Goal: Answer question/provide support: Share knowledge or assist other users

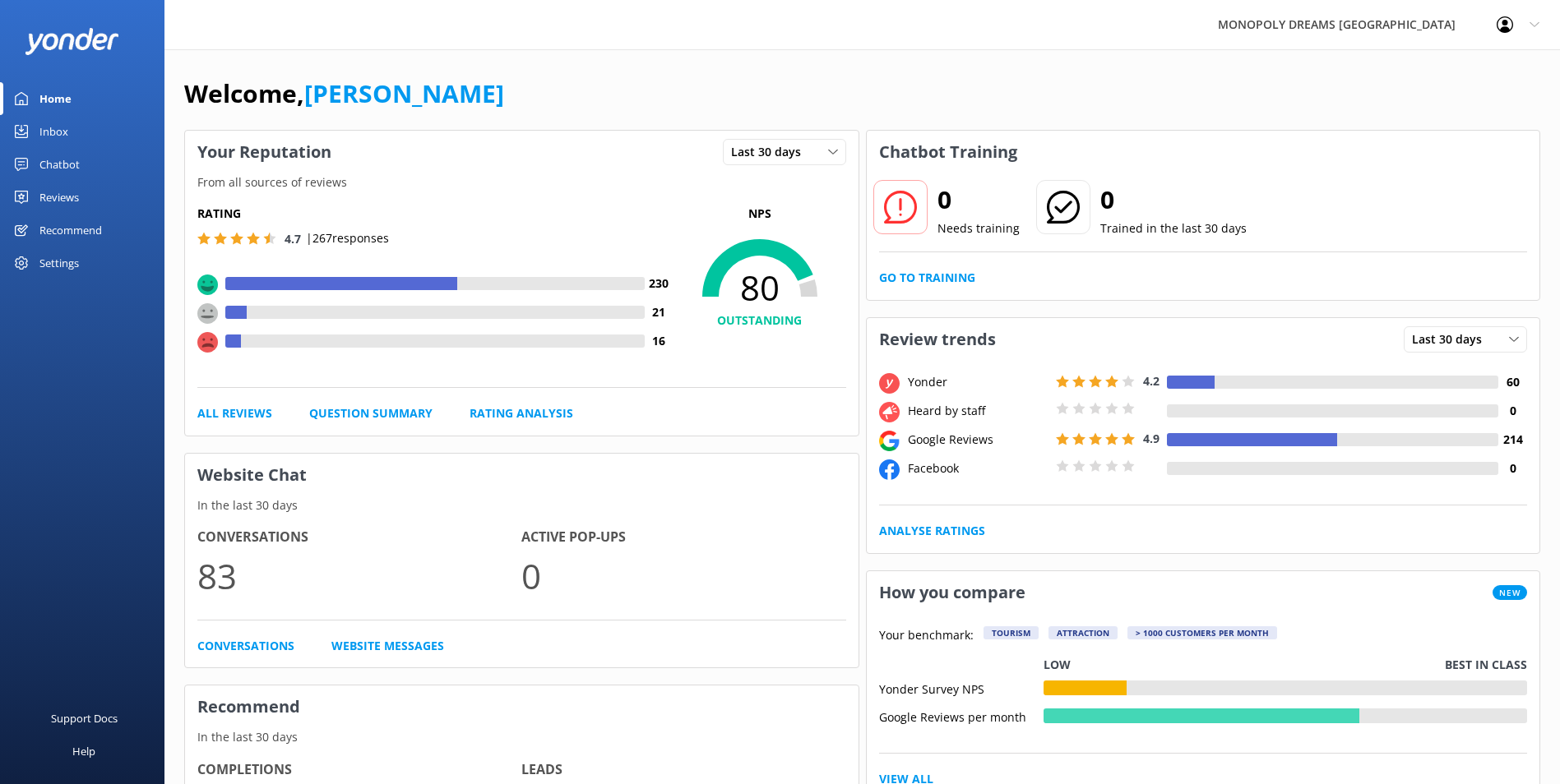
click at [73, 143] on link "Inbox" at bounding box center [82, 131] width 164 height 33
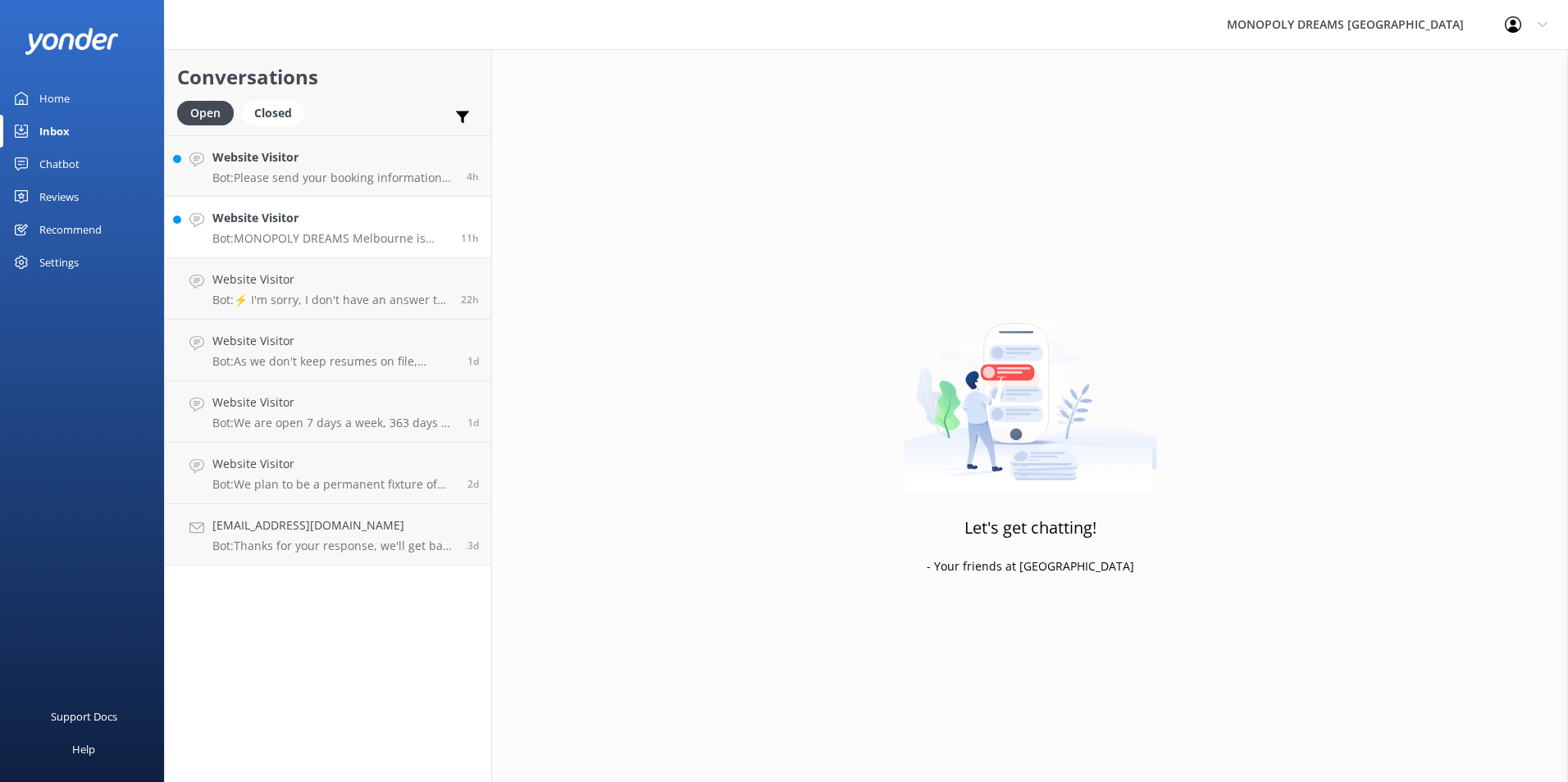
click at [347, 203] on link "Website Visitor Bot: MONOPOLY DREAMS Melbourne is perfect for the fun at heart!…" at bounding box center [328, 227] width 326 height 62
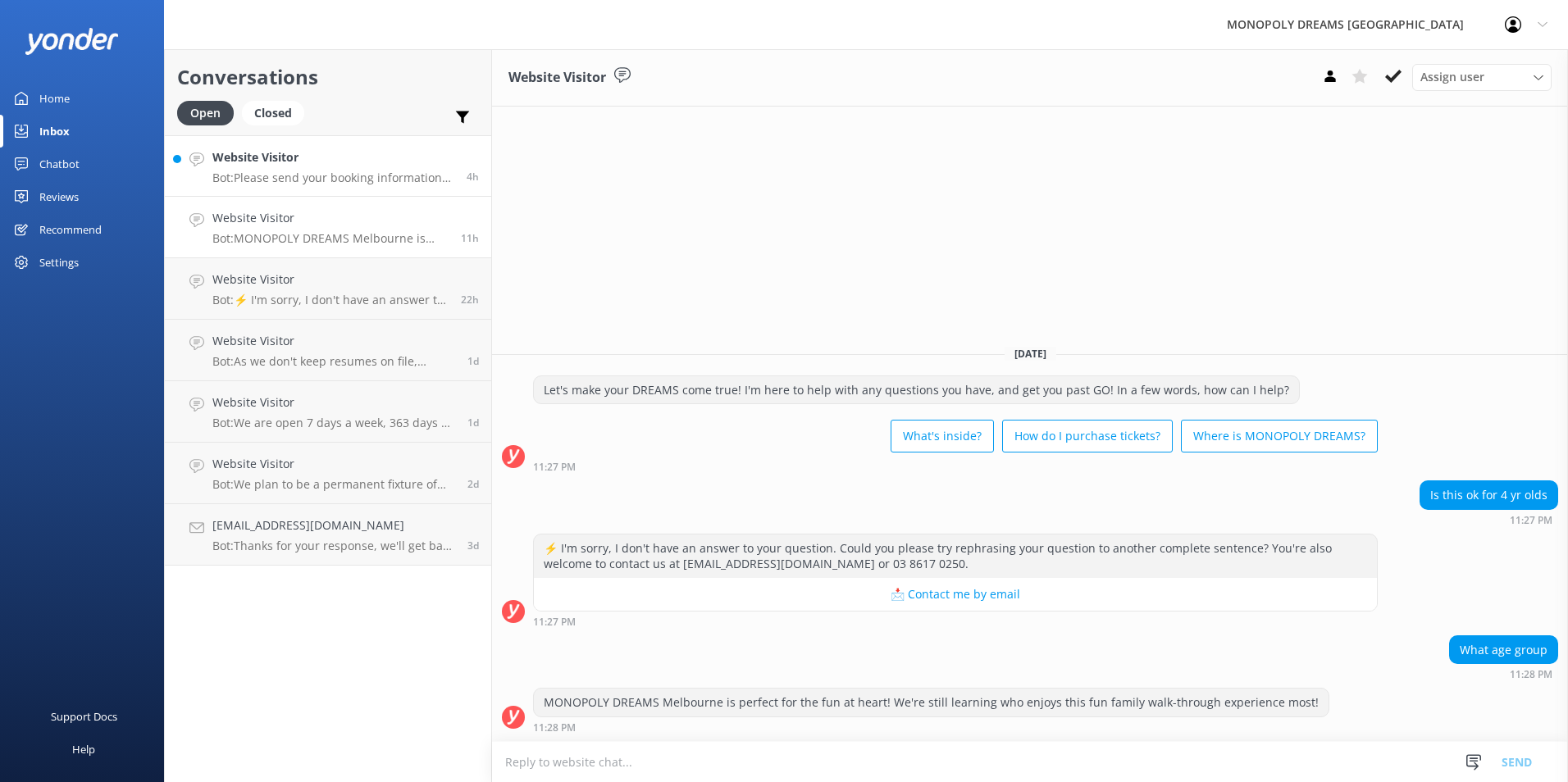
click at [321, 178] on p "Bot: Please send your booking information to [EMAIL_ADDRESS][DOMAIN_NAME], and …" at bounding box center [333, 178] width 242 height 14
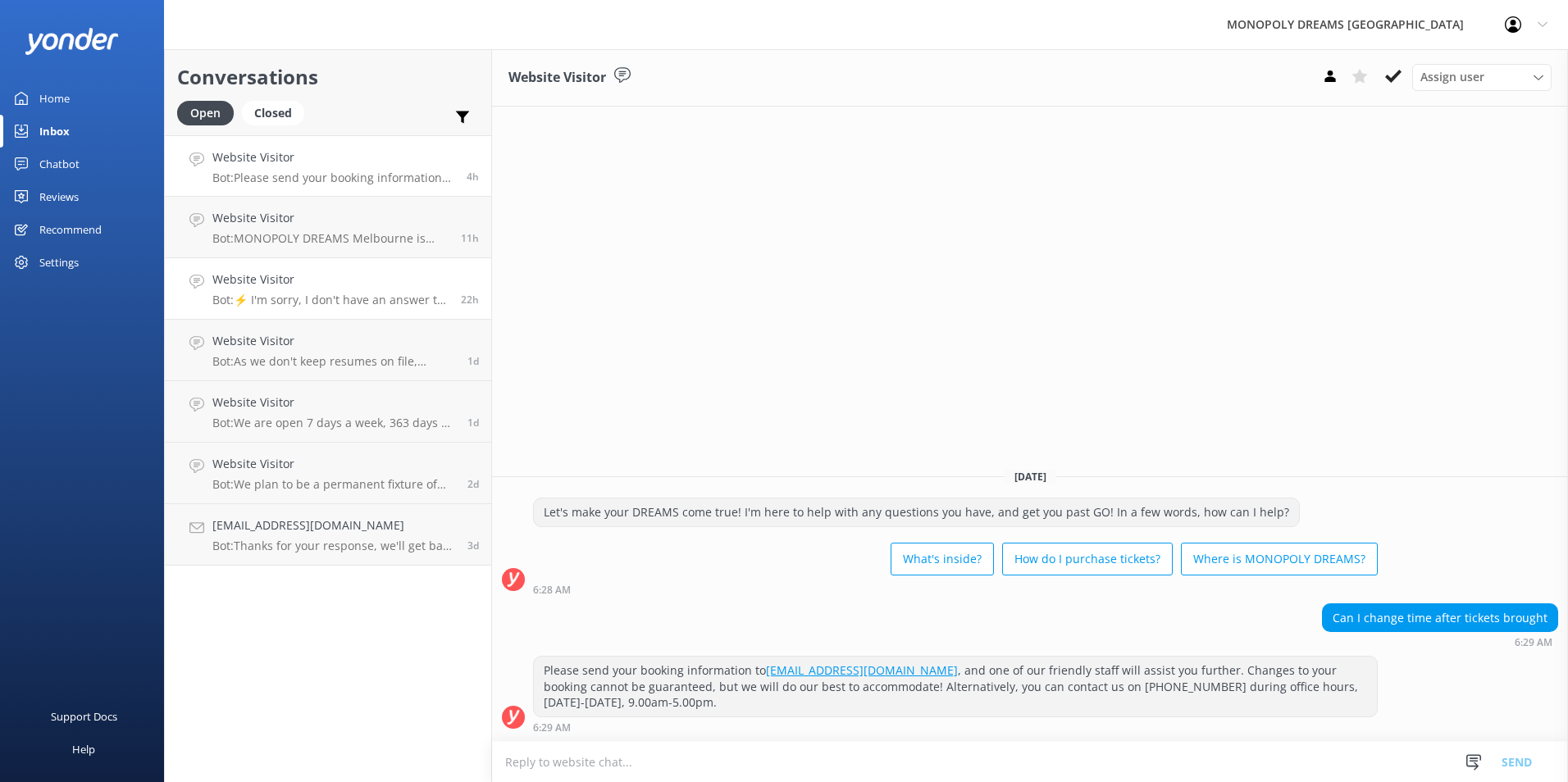
click at [349, 269] on link "Website Visitor Bot: ⚡ I'm sorry, I don't have an answer to your question. Coul…" at bounding box center [328, 289] width 326 height 62
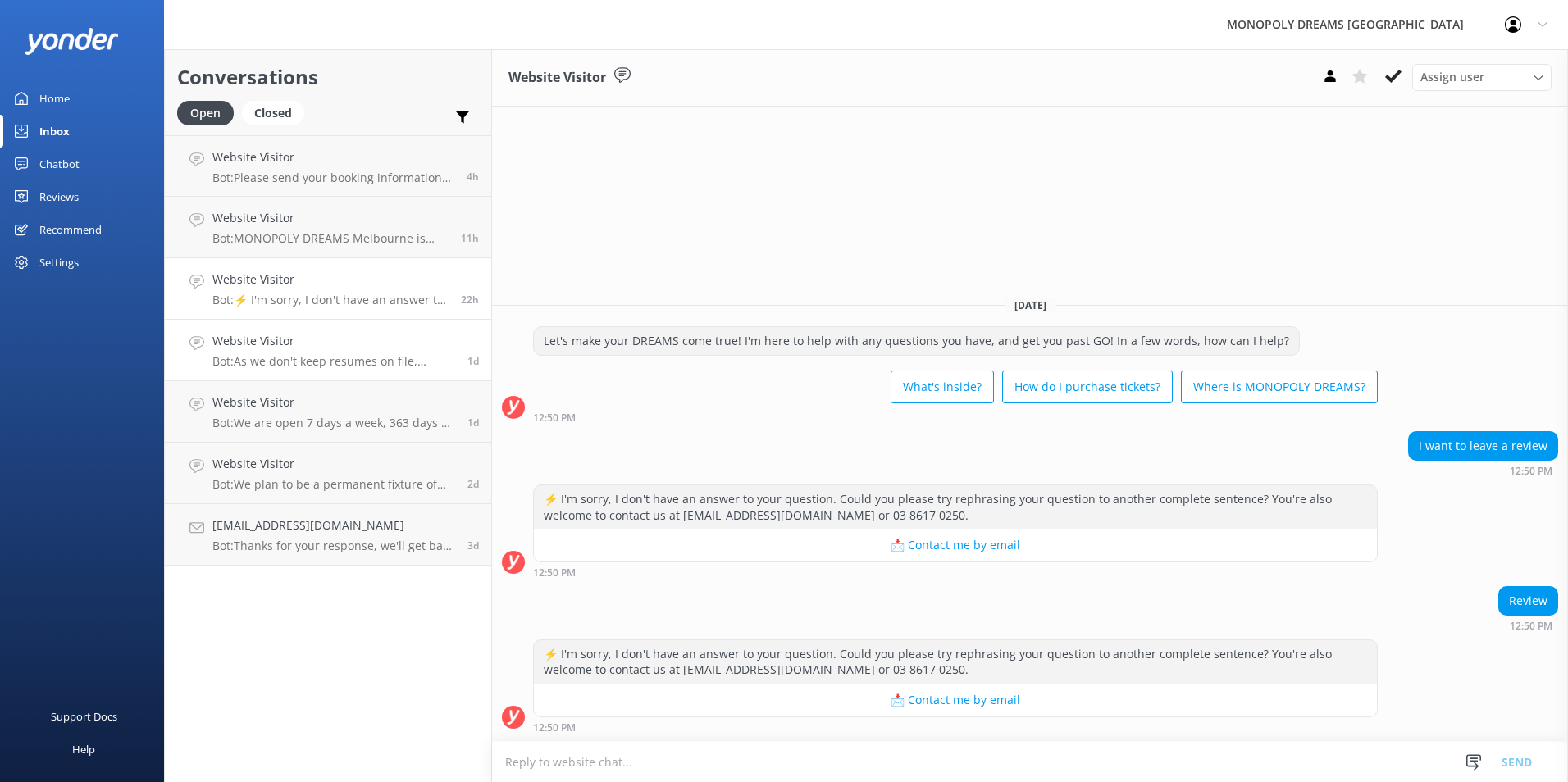
click at [381, 332] on h4 "Website Visitor" at bounding box center [333, 341] width 243 height 18
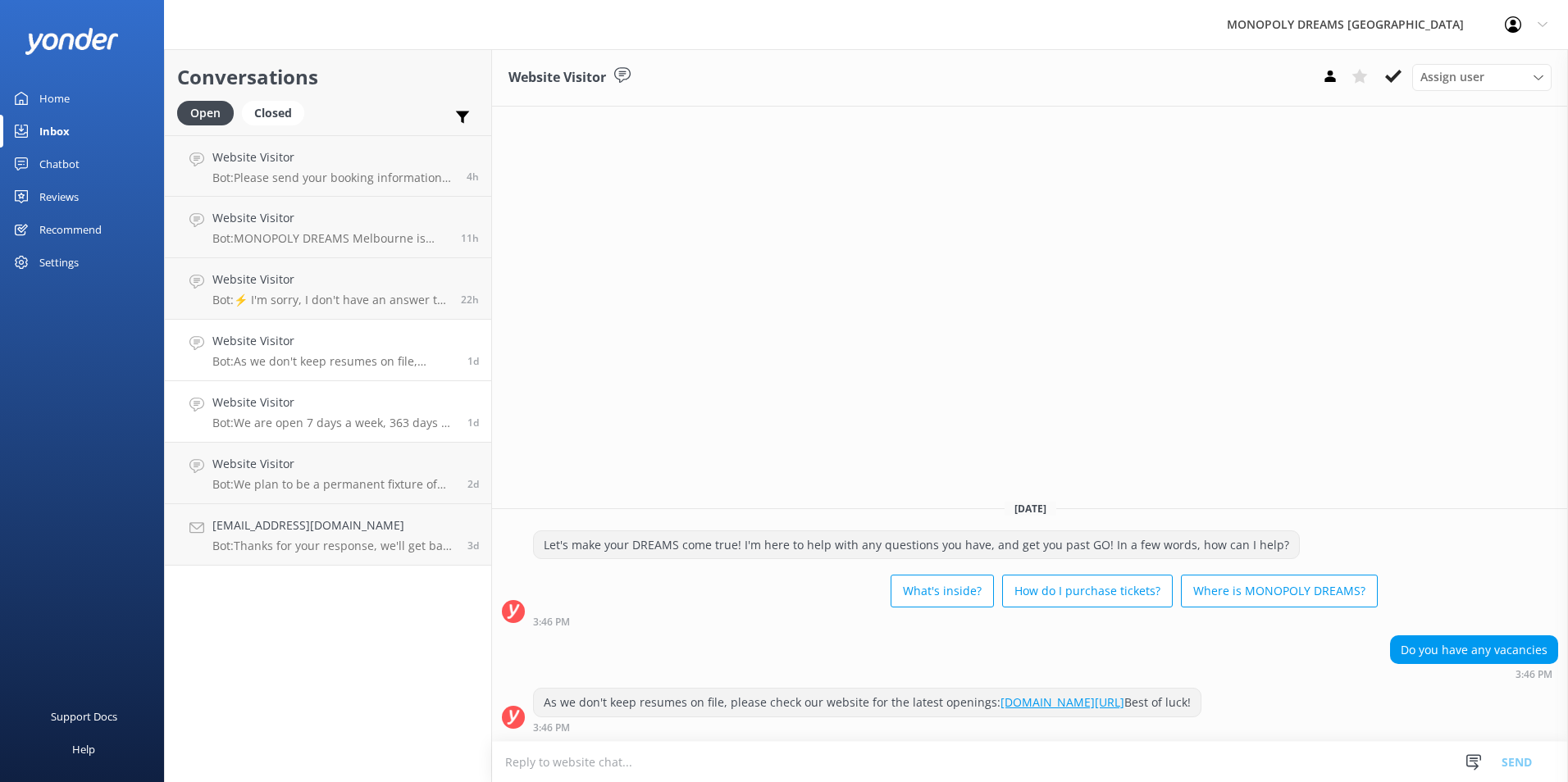
click at [354, 413] on div "Website Visitor Bot: We are open 7 days a week, 363 days a year, including most…" at bounding box center [333, 412] width 243 height 36
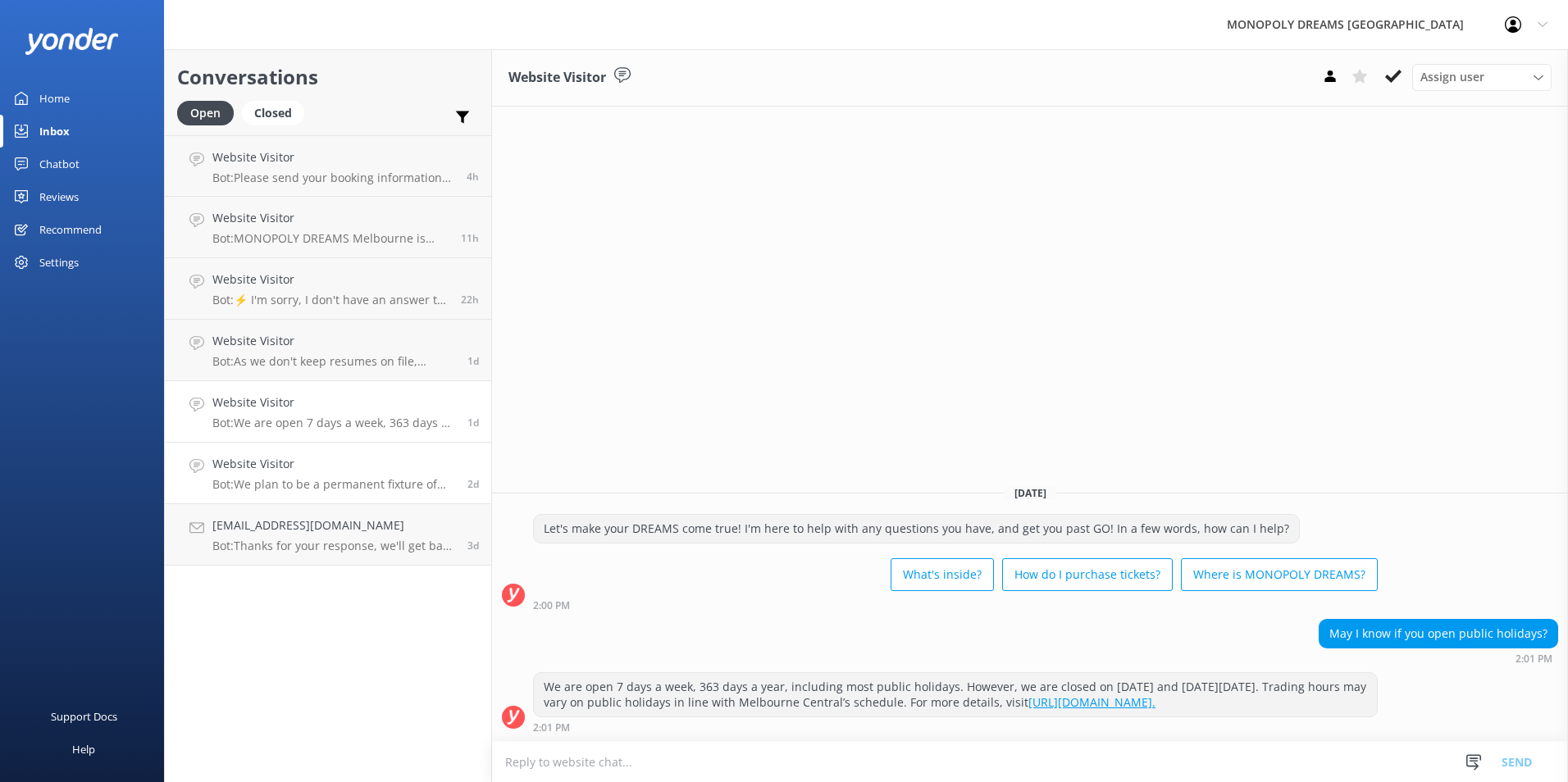
click at [343, 483] on p "Bot: We plan to be a permanent fixture of [GEOGRAPHIC_DATA] - hopefully we'll s…" at bounding box center [333, 484] width 243 height 14
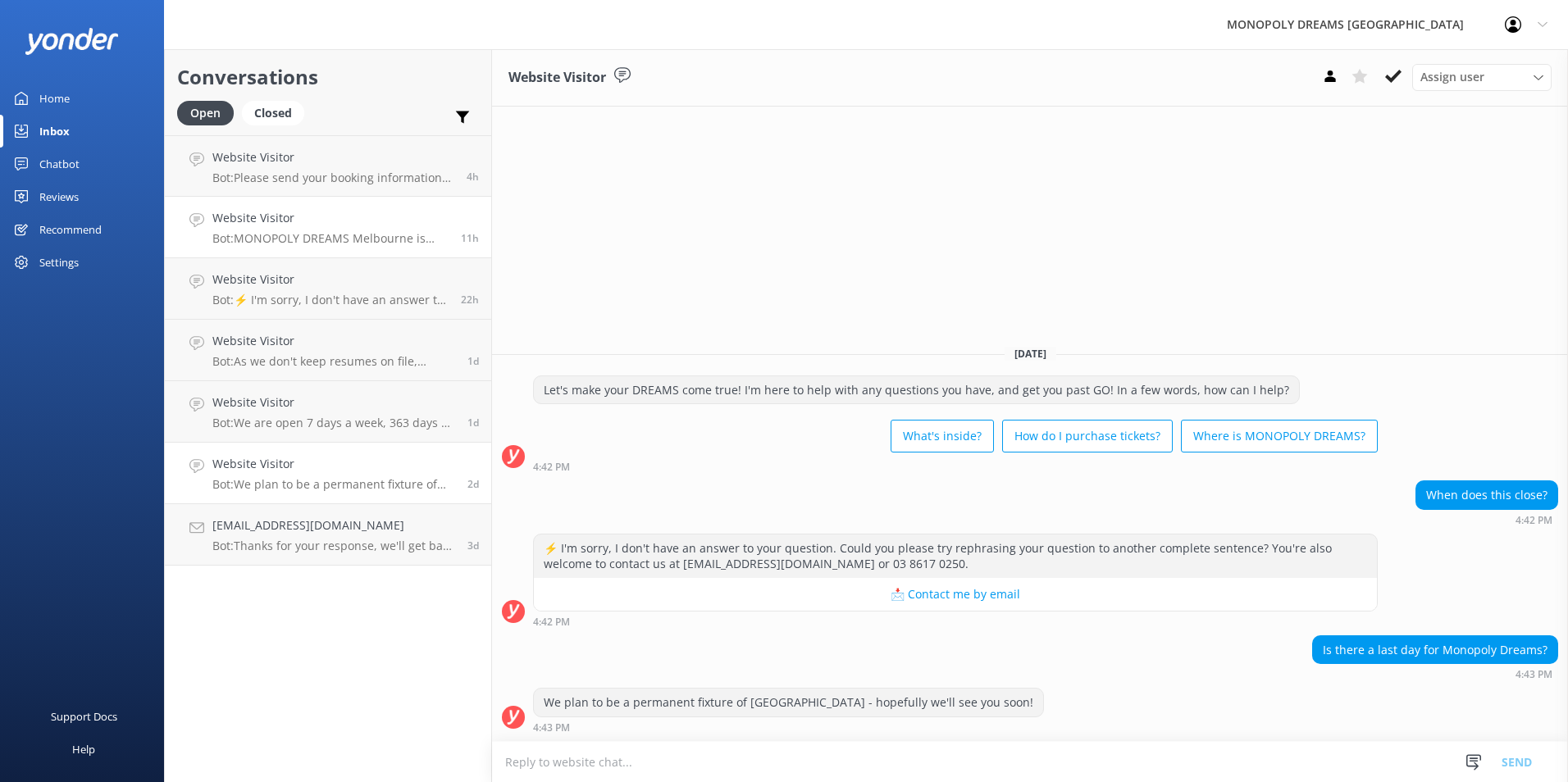
click at [348, 243] on p "Bot: MONOPOLY DREAMS Melbourne is perfect for the fun at heart! We're still lea…" at bounding box center [330, 238] width 236 height 14
click at [38, 158] on link "Chatbot" at bounding box center [82, 164] width 164 height 33
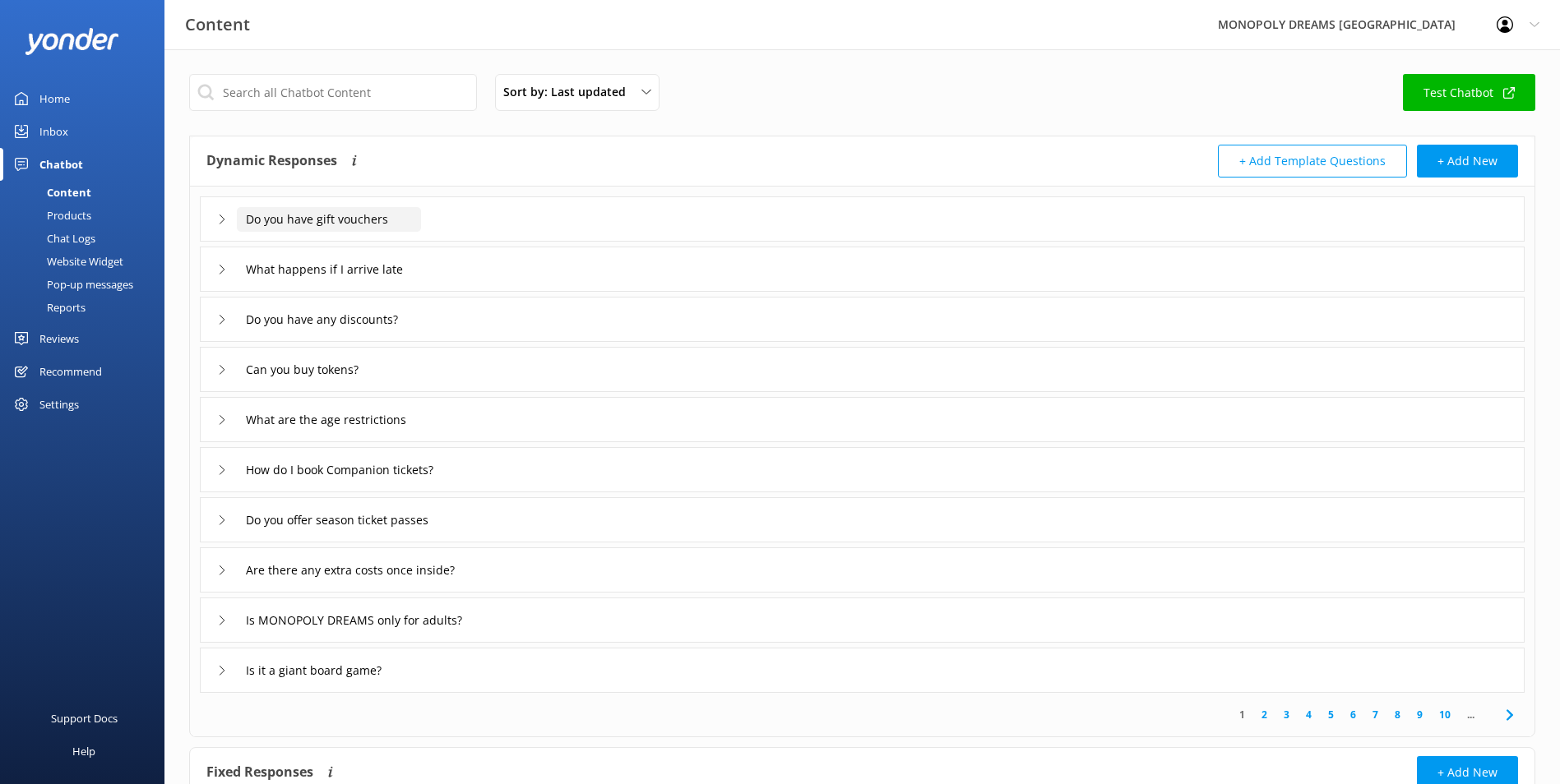
click at [372, 230] on input "Do you have gift vouchers" at bounding box center [328, 219] width 184 height 25
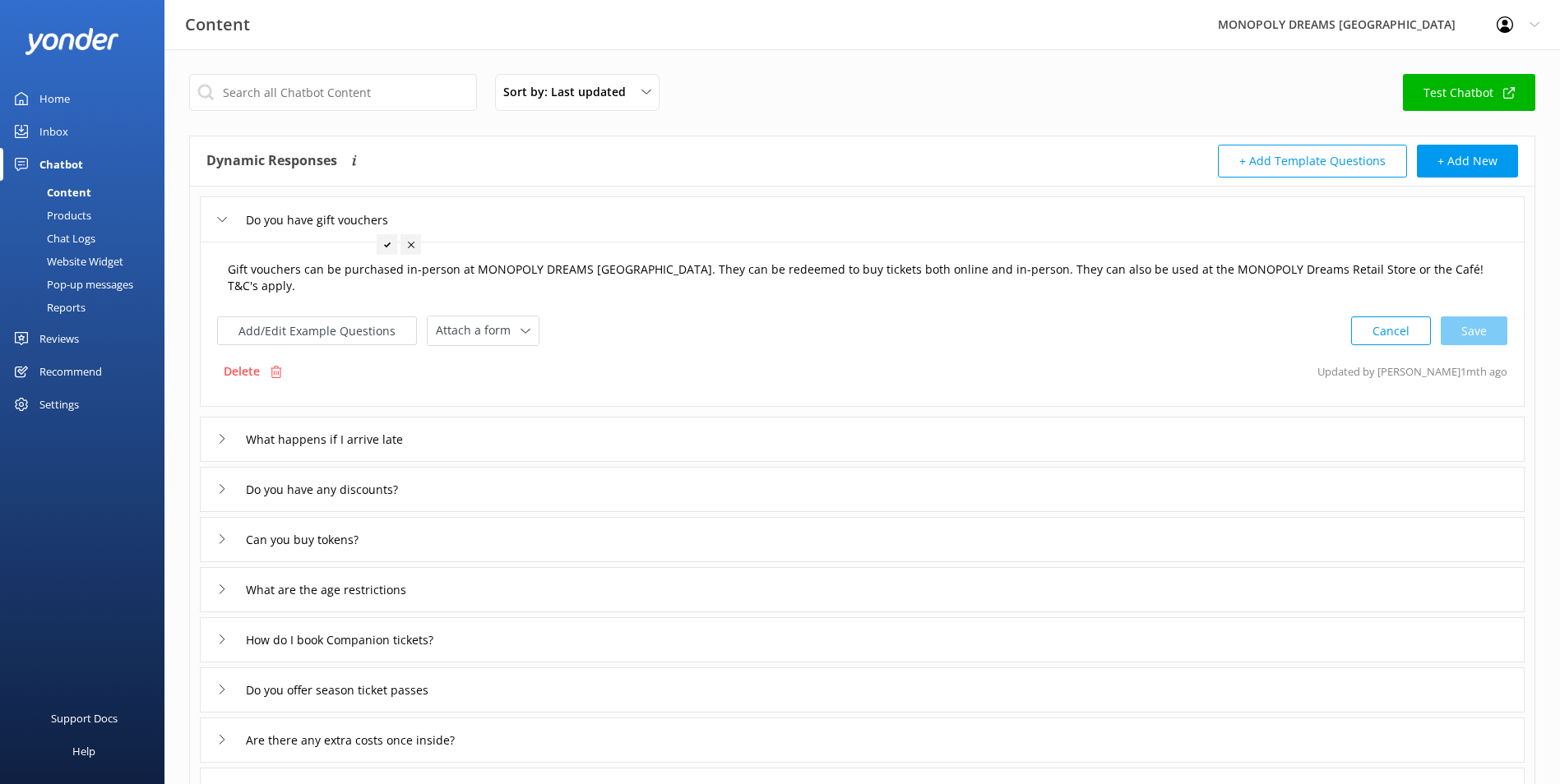
click at [657, 292] on textarea "Gift vouchers can be purchased in-person at MONOPOLY DREAMS [GEOGRAPHIC_DATA]. …" at bounding box center [862, 278] width 1287 height 52
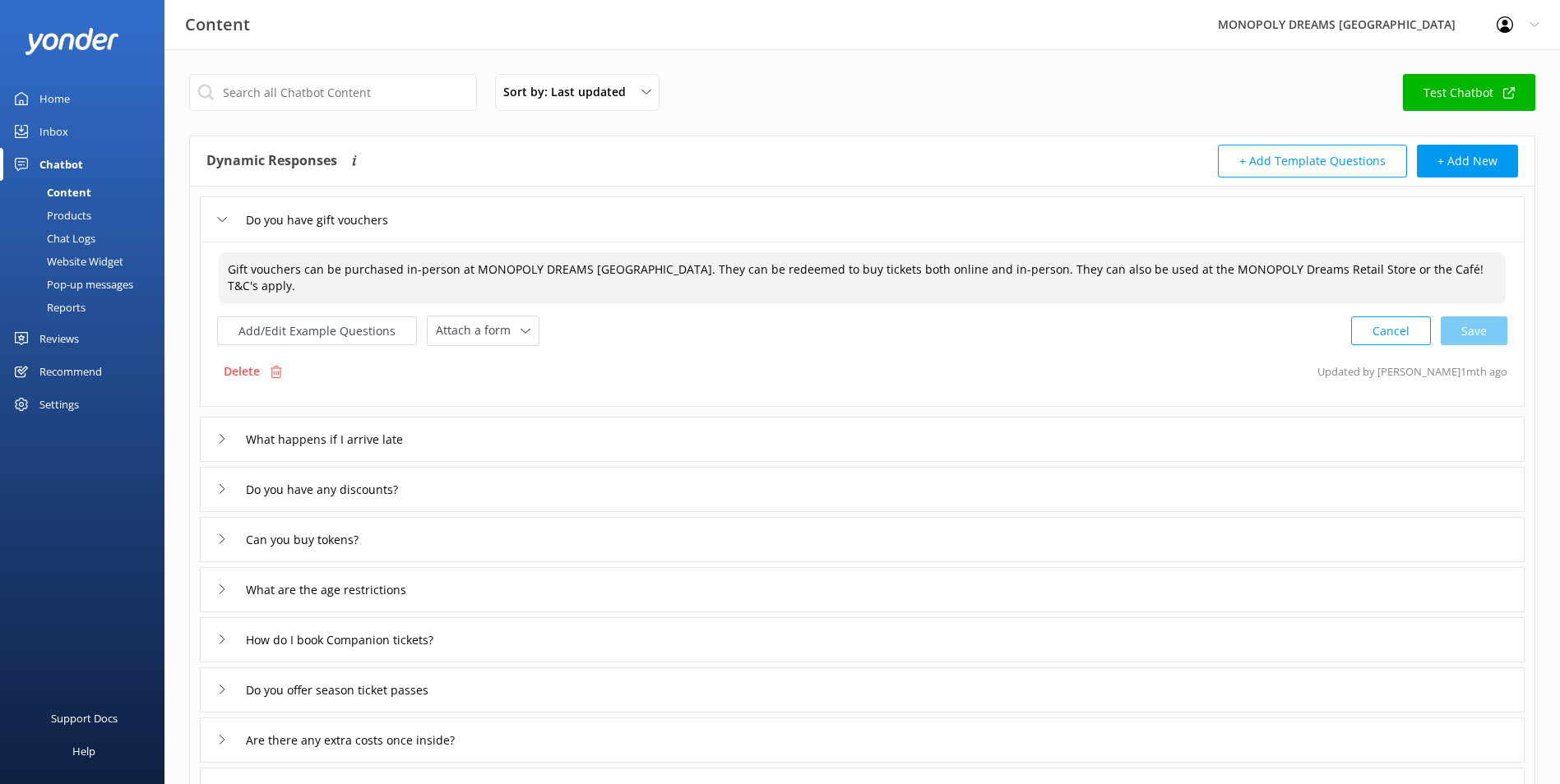
click at [463, 273] on textarea "Gift vouchers can be purchased in-person at MONOPOLY DREAMS [GEOGRAPHIC_DATA]. …" at bounding box center [862, 278] width 1287 height 52
click at [397, 269] on textarea "Gift vouchers can be purchased in-person at MONOPOLY DREAMS [GEOGRAPHIC_DATA]. …" at bounding box center [862, 278] width 1287 height 52
click at [718, 292] on textarea "Gift vouchers can be purchased online and in-person at MONOPOLY DREAMS [GEOGRAP…" at bounding box center [862, 278] width 1287 height 52
click at [1471, 332] on div "Cancel Save" at bounding box center [1429, 331] width 156 height 31
type textarea "Gift vouchers can be purchased online and in-person at MONOPOLY DREAMS [GEOGRAP…"
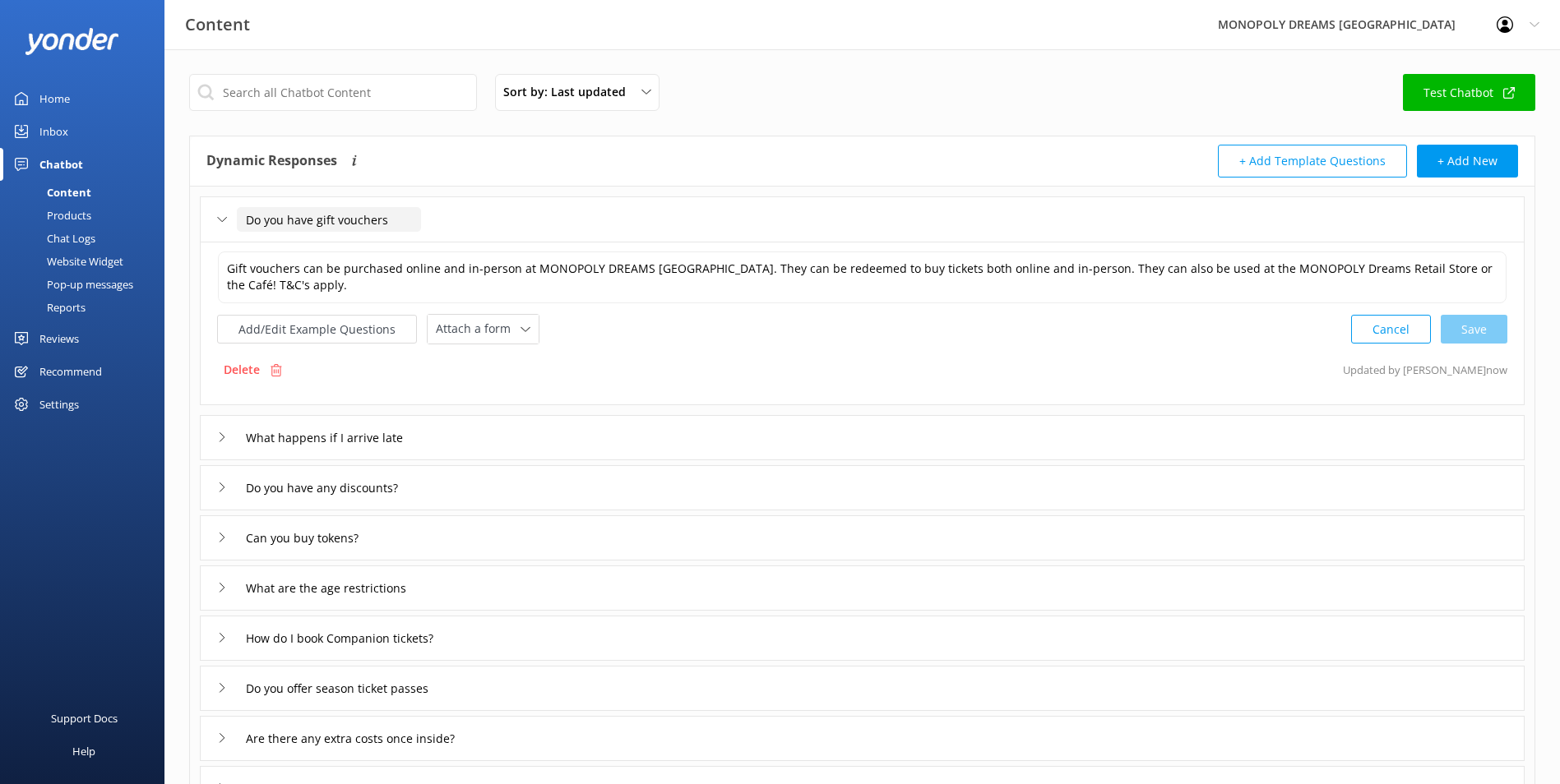
click at [301, 220] on input "Do you have gift vouchers" at bounding box center [328, 219] width 184 height 25
click at [224, 229] on div "Do you have gift vouchers" at bounding box center [309, 220] width 184 height 27
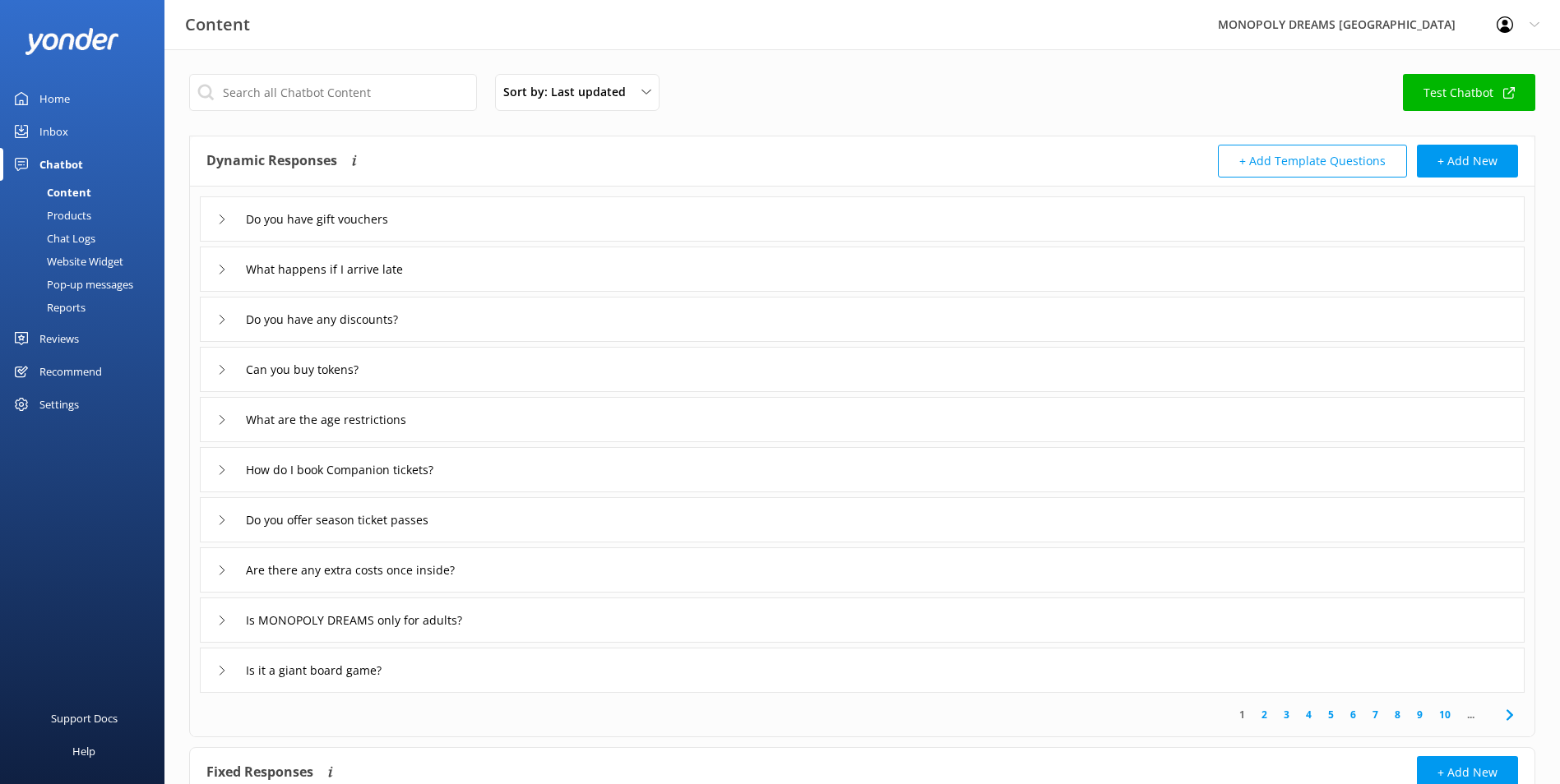
click at [598, 281] on div "What happens if I arrive late" at bounding box center [862, 269] width 1325 height 45
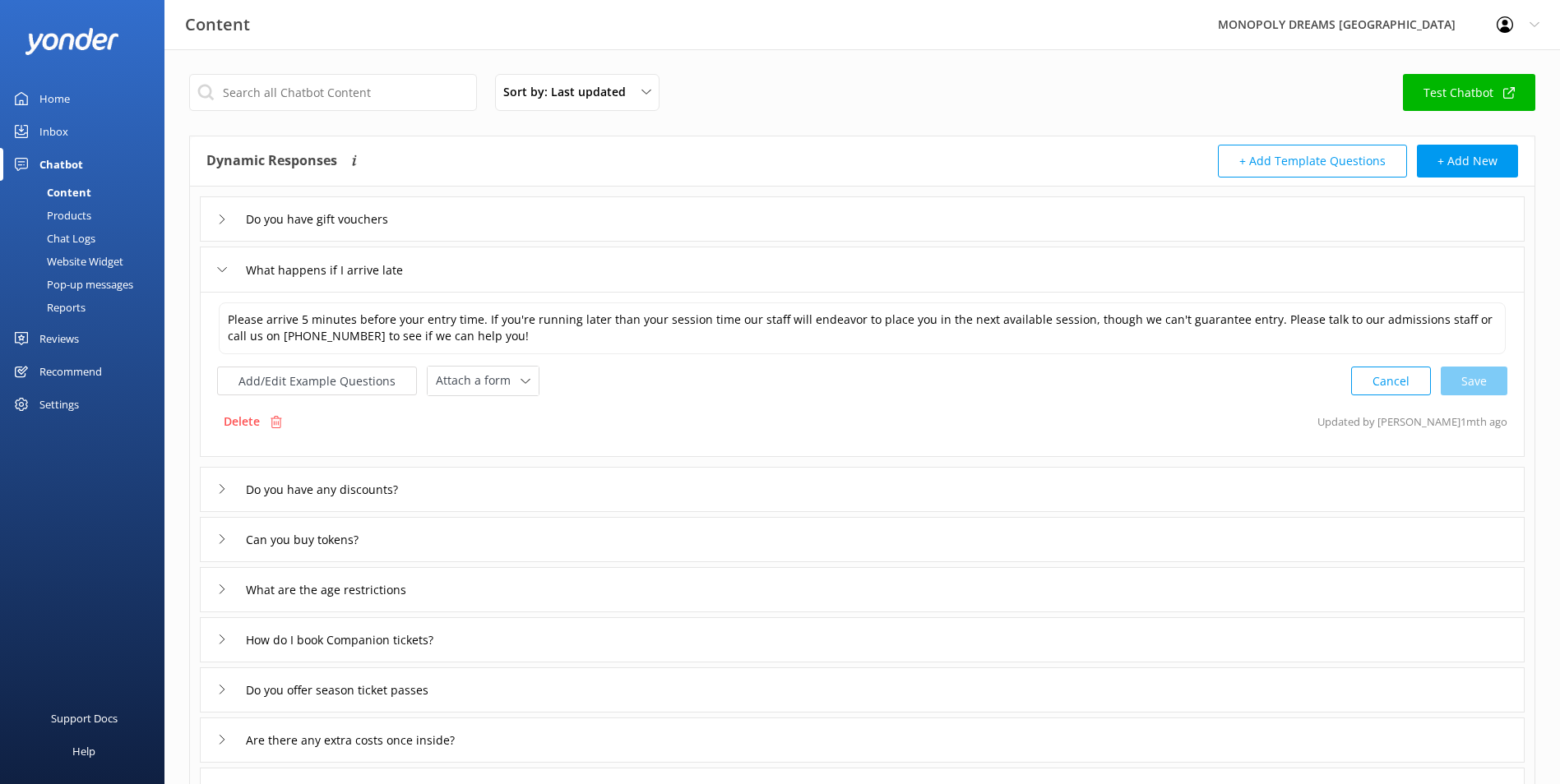
click at [662, 276] on div "What happens if I arrive late" at bounding box center [862, 269] width 1325 height 45
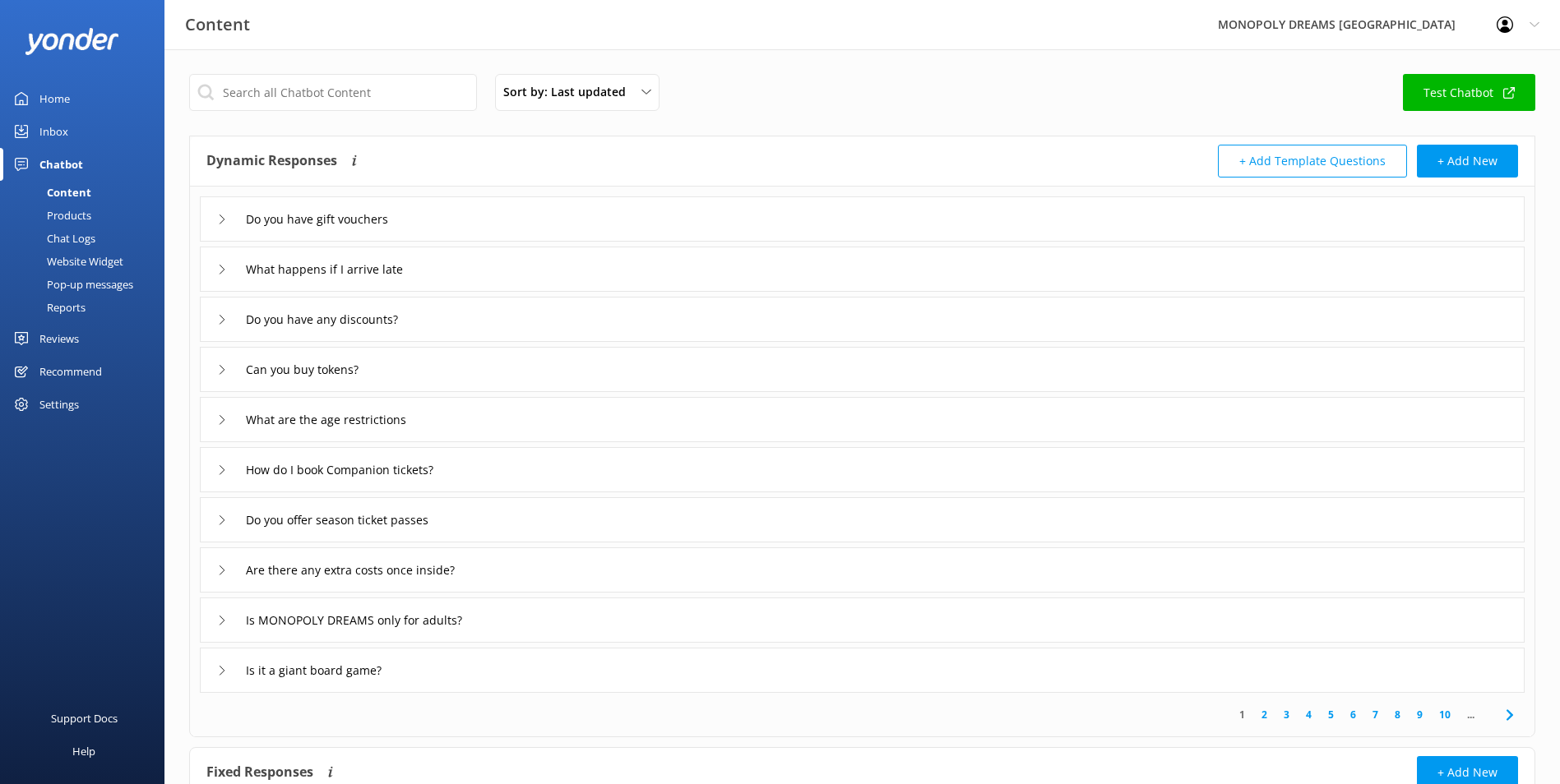
click at [554, 318] on div "Do you have any discounts?" at bounding box center [862, 319] width 1325 height 45
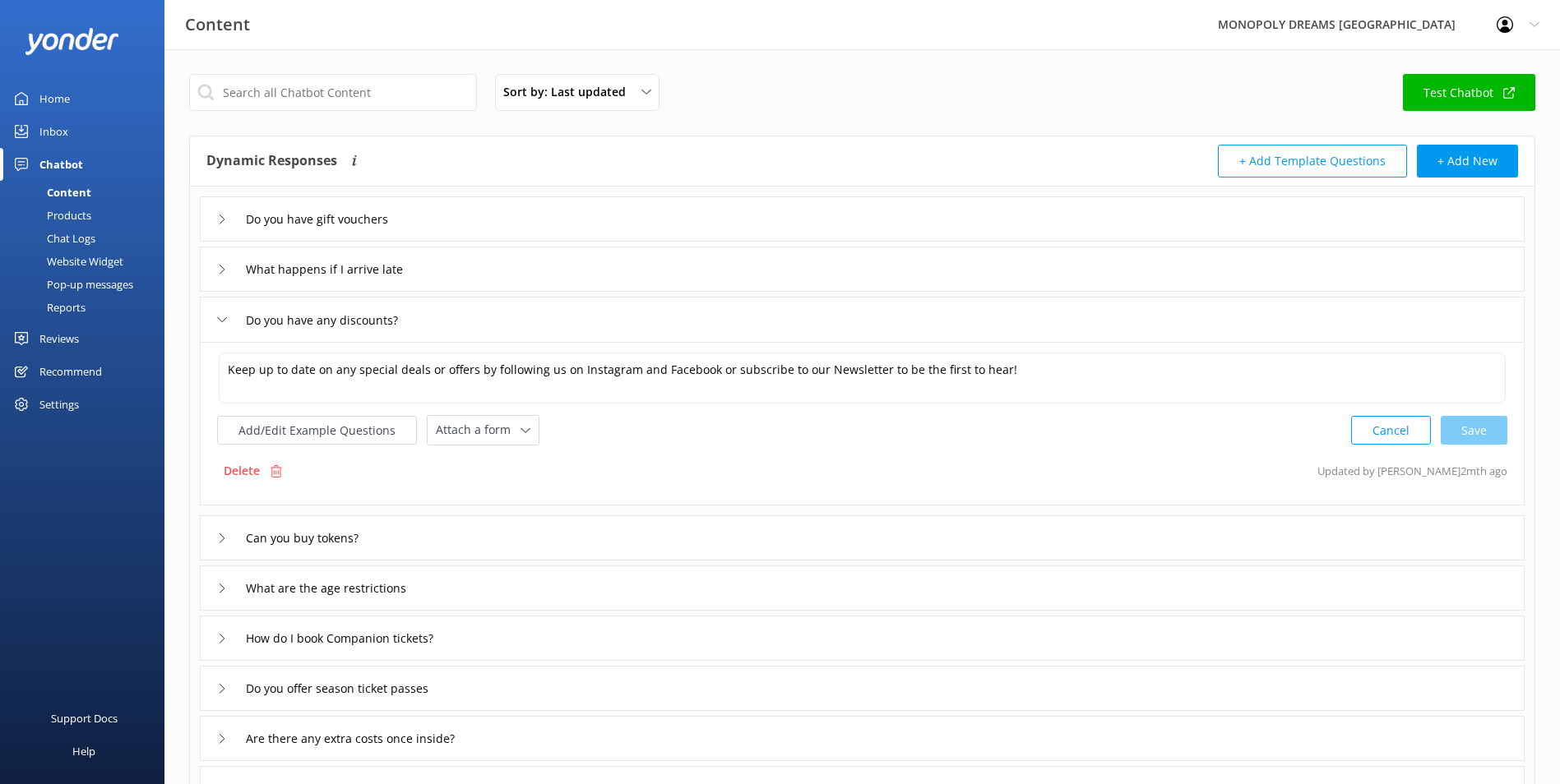
click at [599, 274] on div "What happens if I arrive late" at bounding box center [862, 269] width 1325 height 45
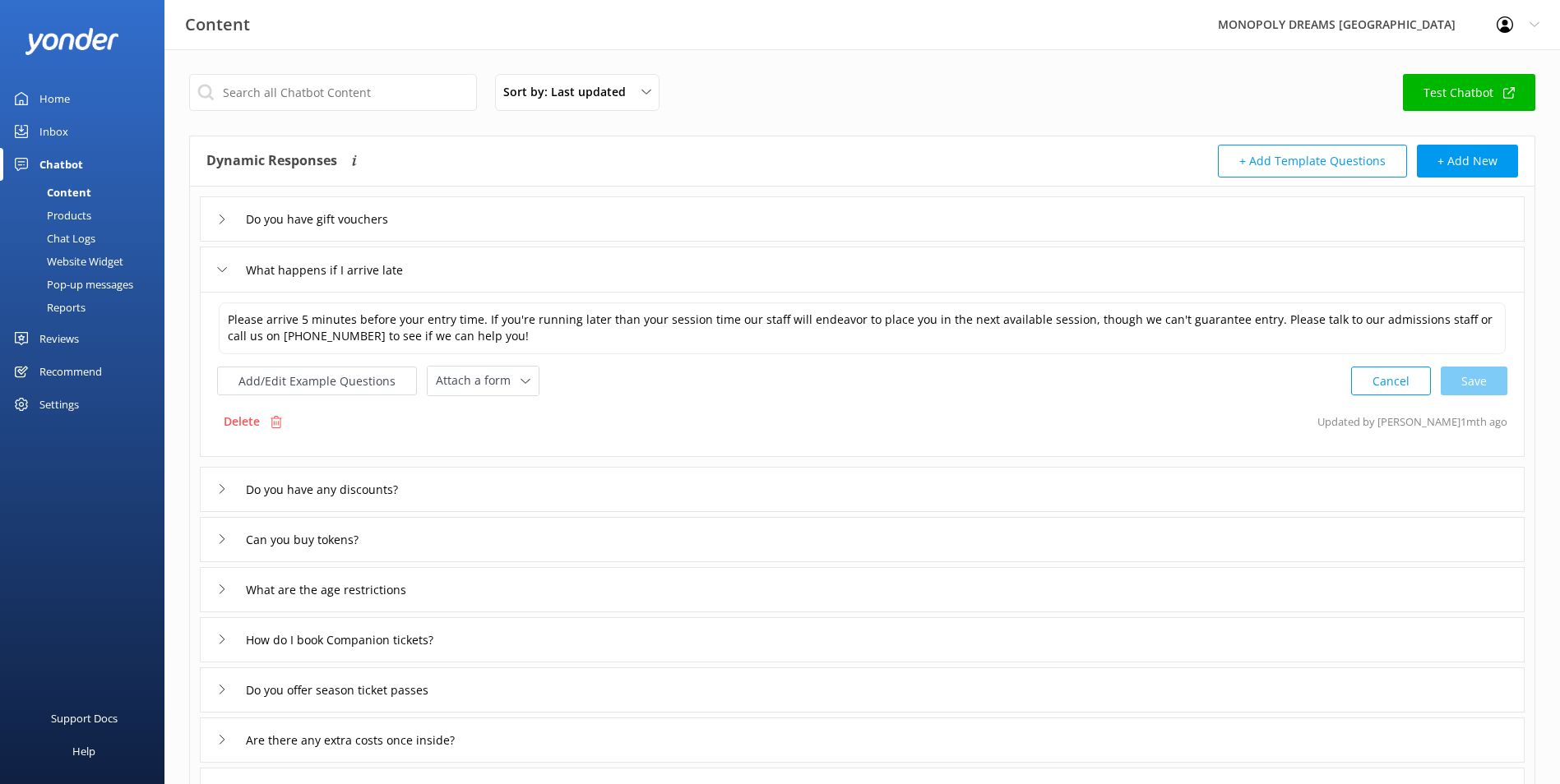
click at [978, 277] on div "What happens if I arrive late" at bounding box center [862, 269] width 1325 height 45
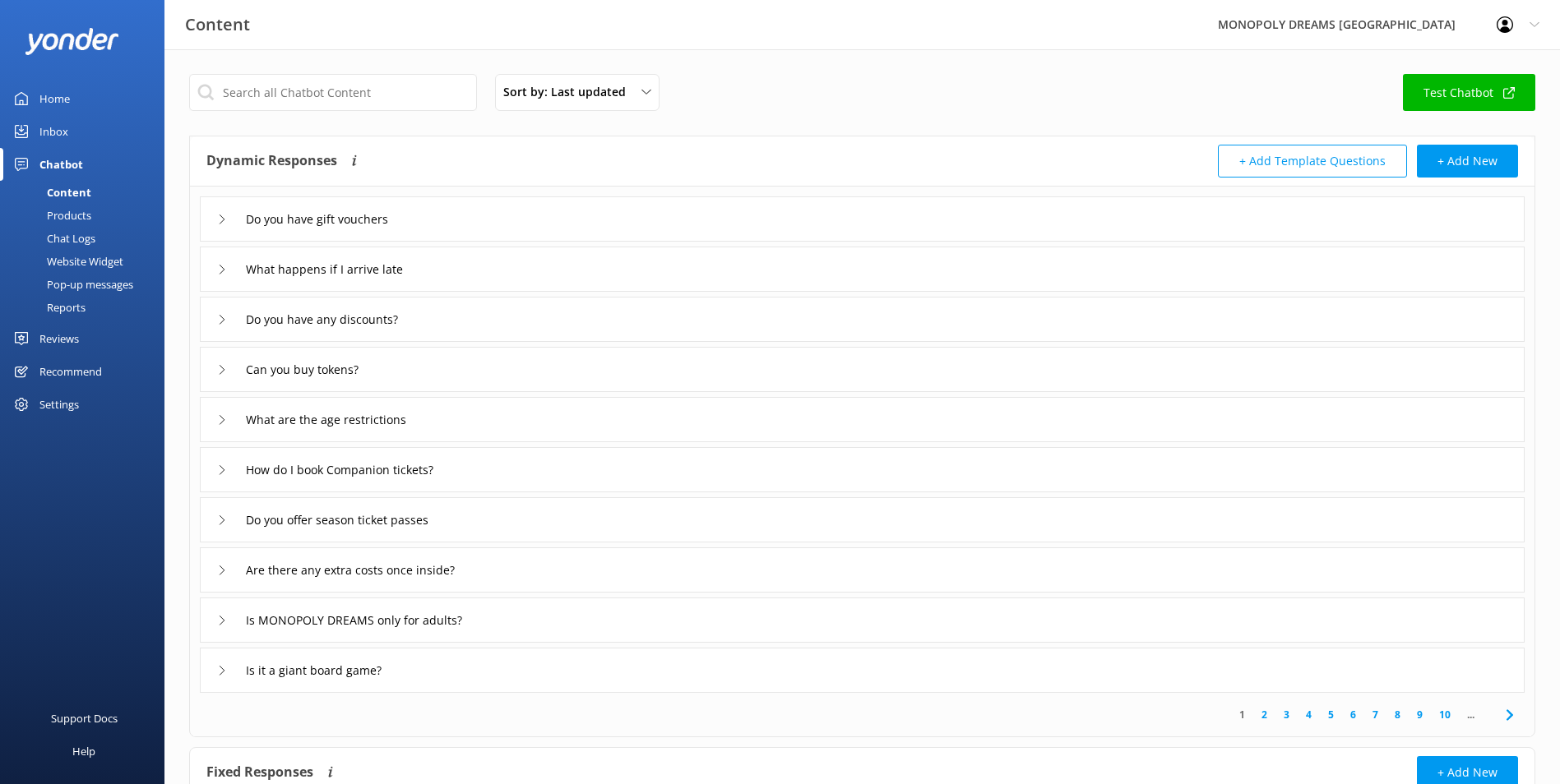
click at [561, 323] on div "Do you have any discounts?" at bounding box center [862, 319] width 1325 height 45
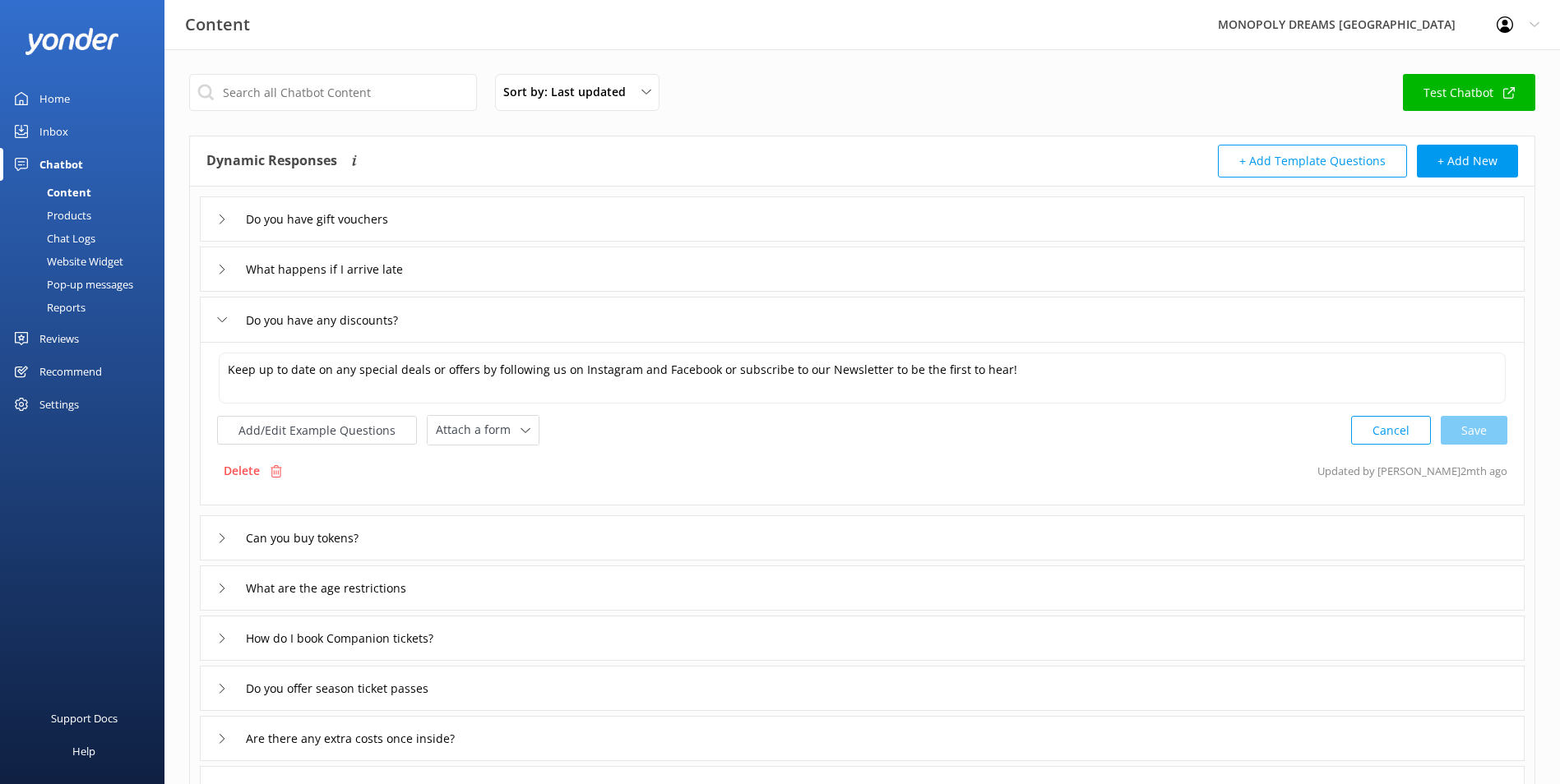
click at [649, 538] on div "Can you buy tokens?" at bounding box center [862, 537] width 1325 height 45
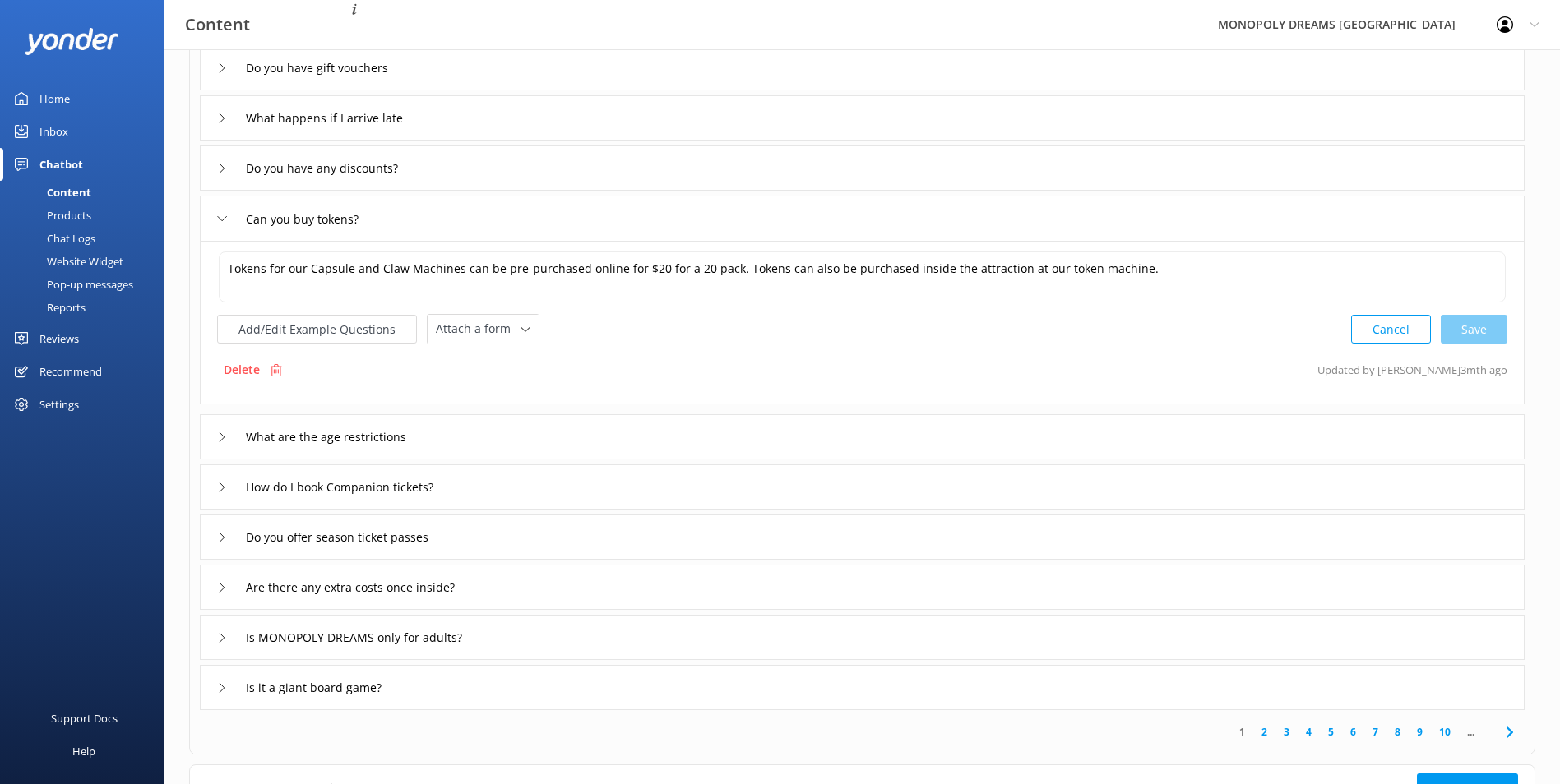
scroll to position [164, 0]
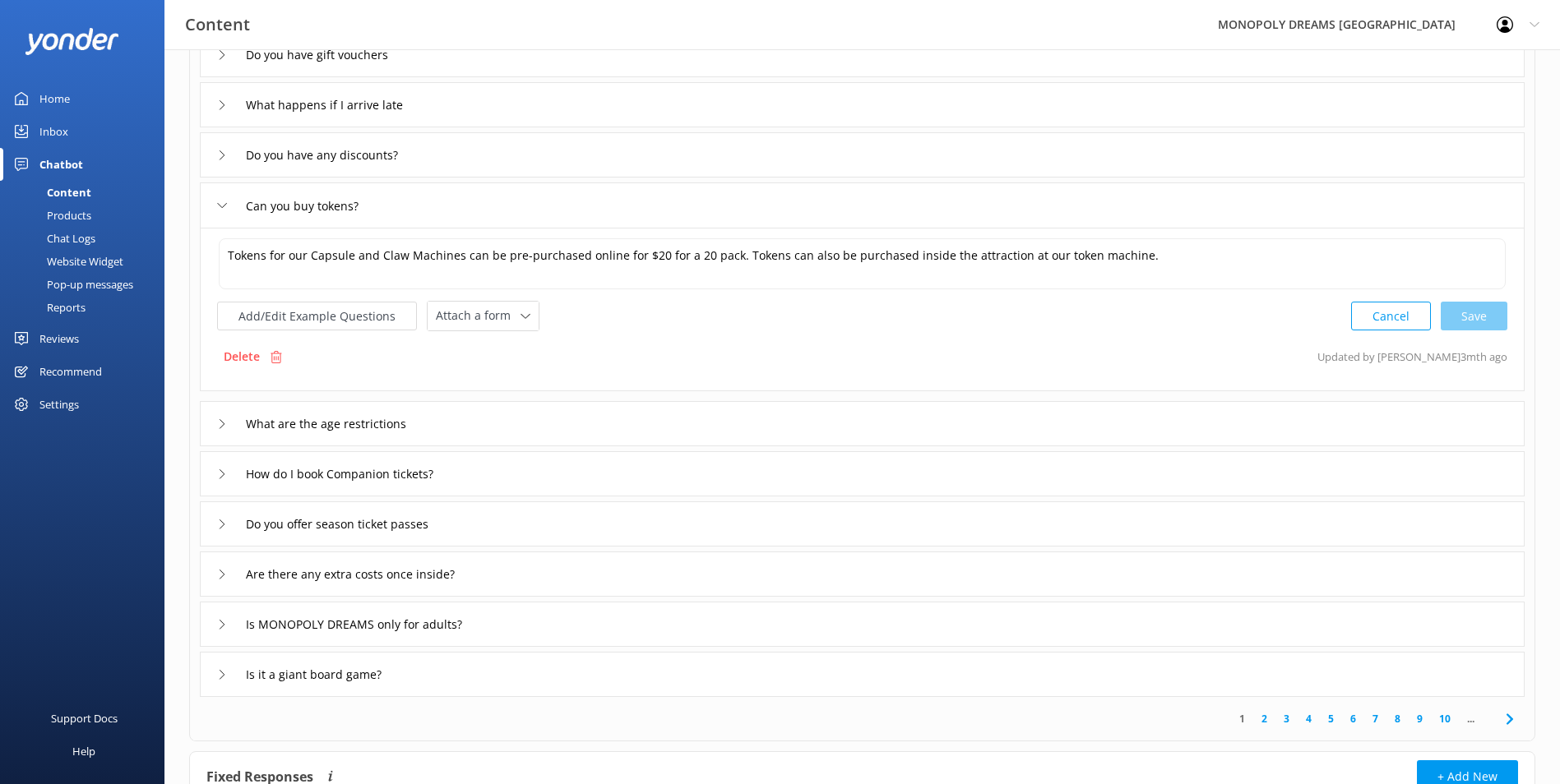
click at [492, 413] on div "What are the age restrictions" at bounding box center [862, 423] width 1325 height 45
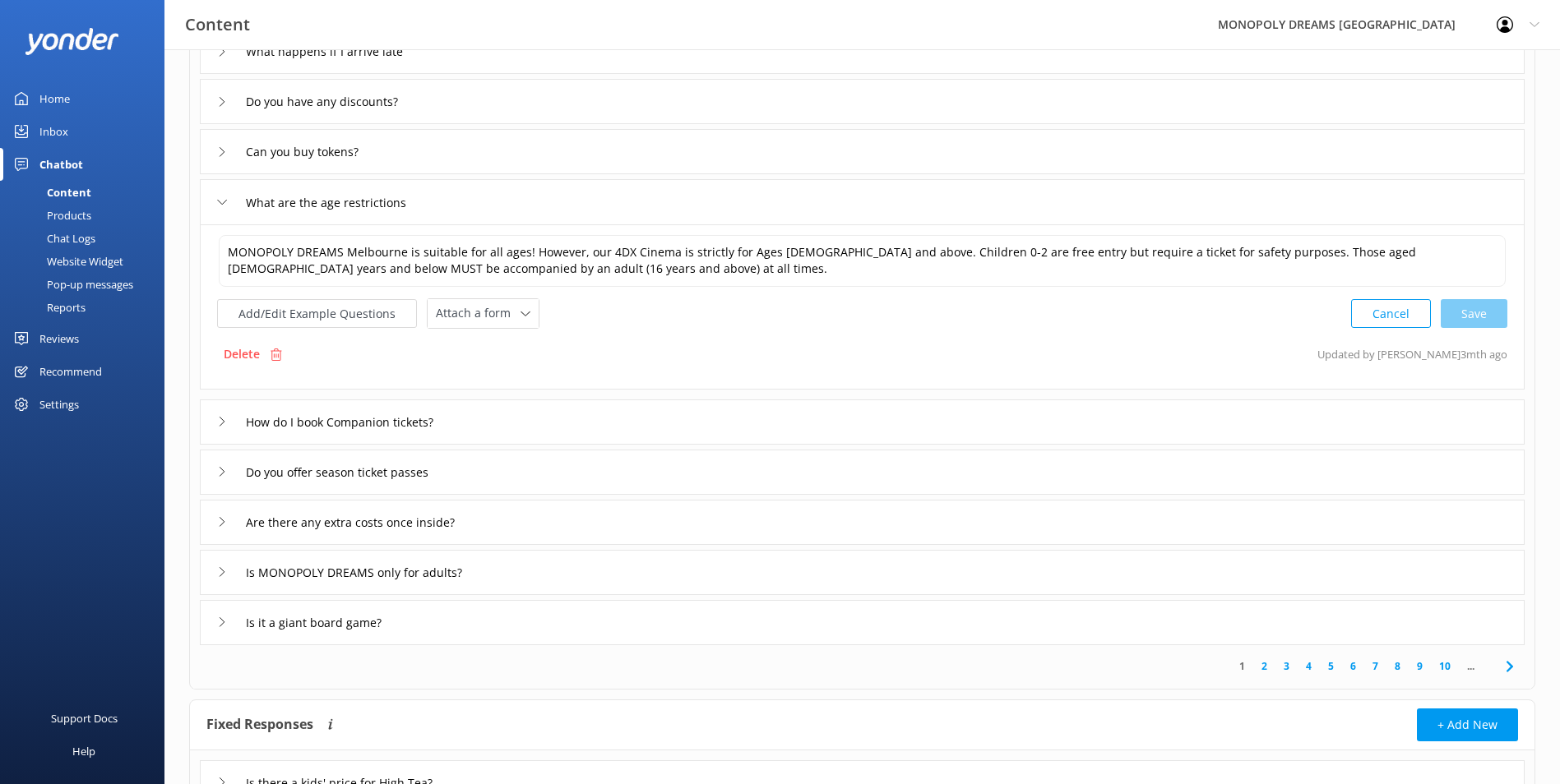
scroll to position [247, 0]
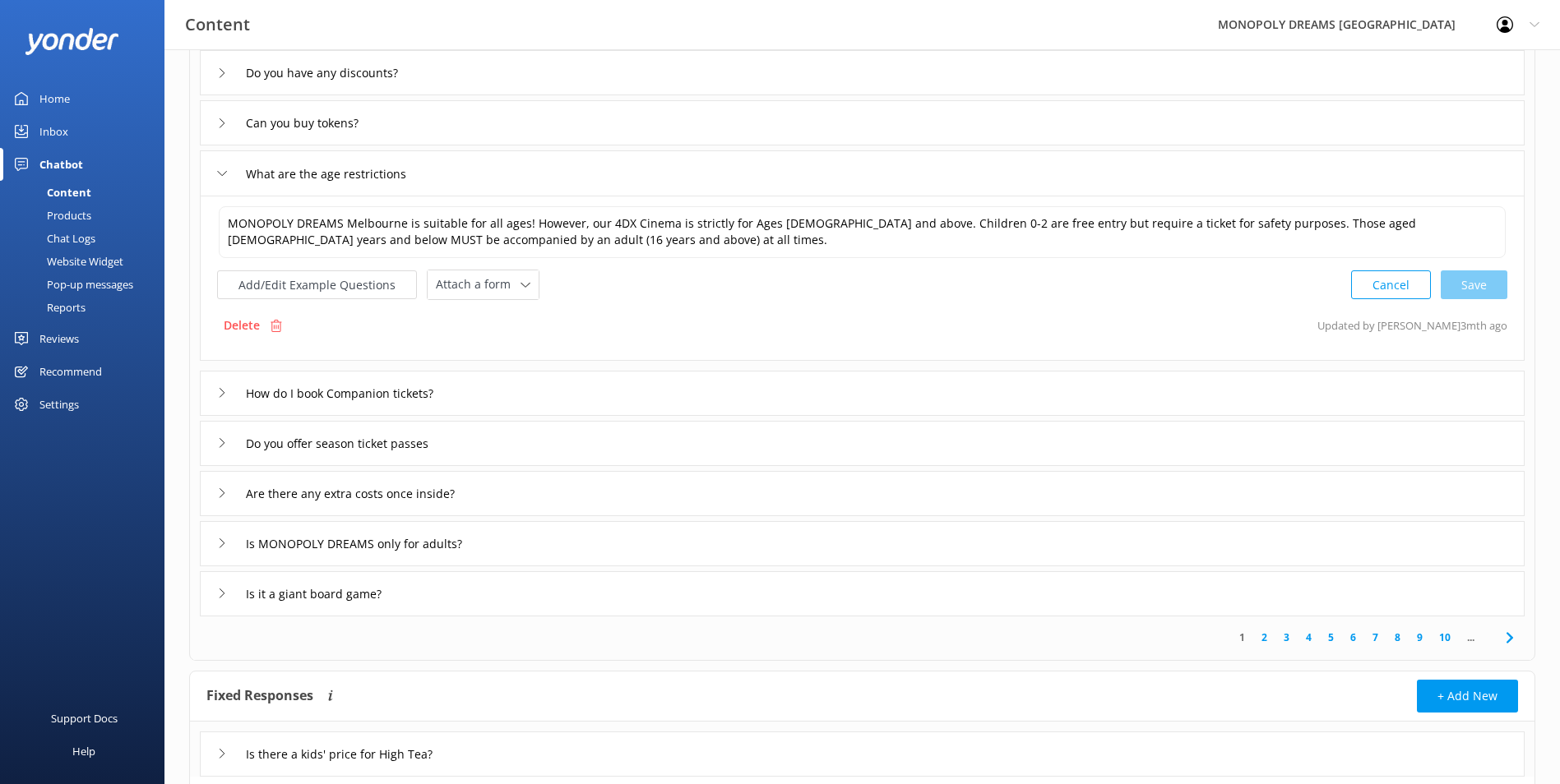
click at [606, 381] on div "How do I book Companion tickets?" at bounding box center [862, 392] width 1325 height 45
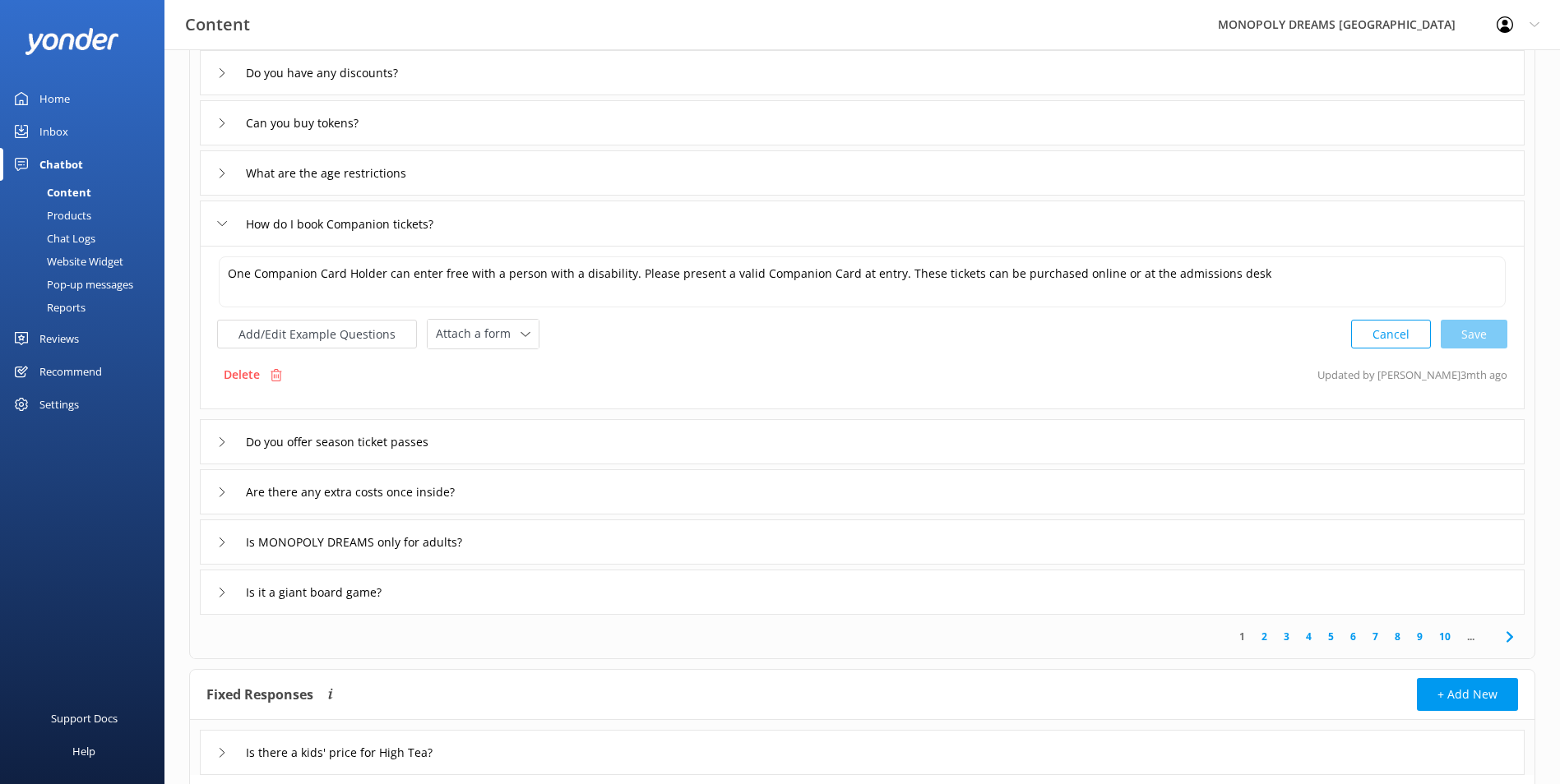
click at [584, 445] on div "Do you offer season ticket passes" at bounding box center [862, 442] width 1325 height 45
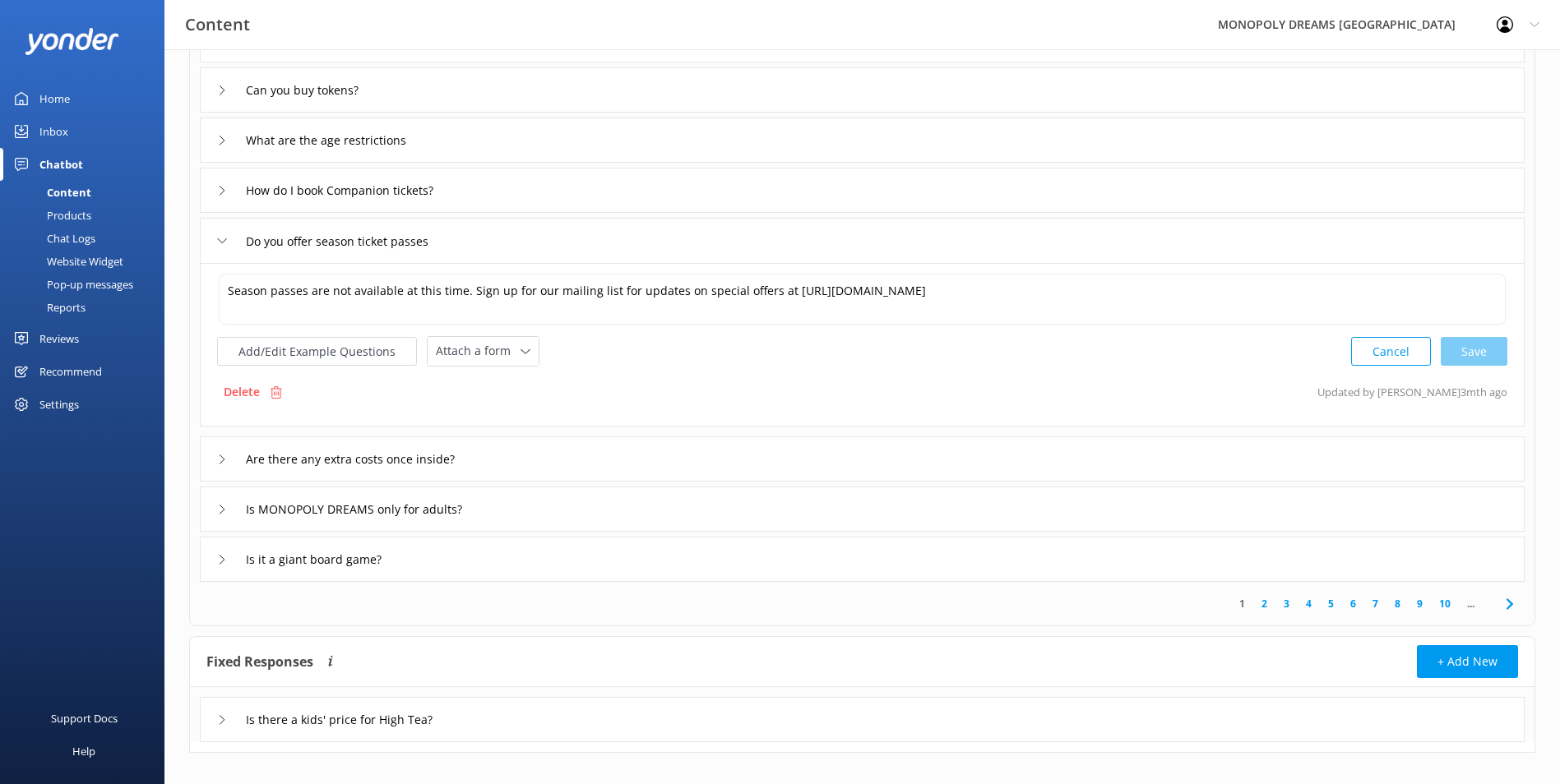
scroll to position [297, 0]
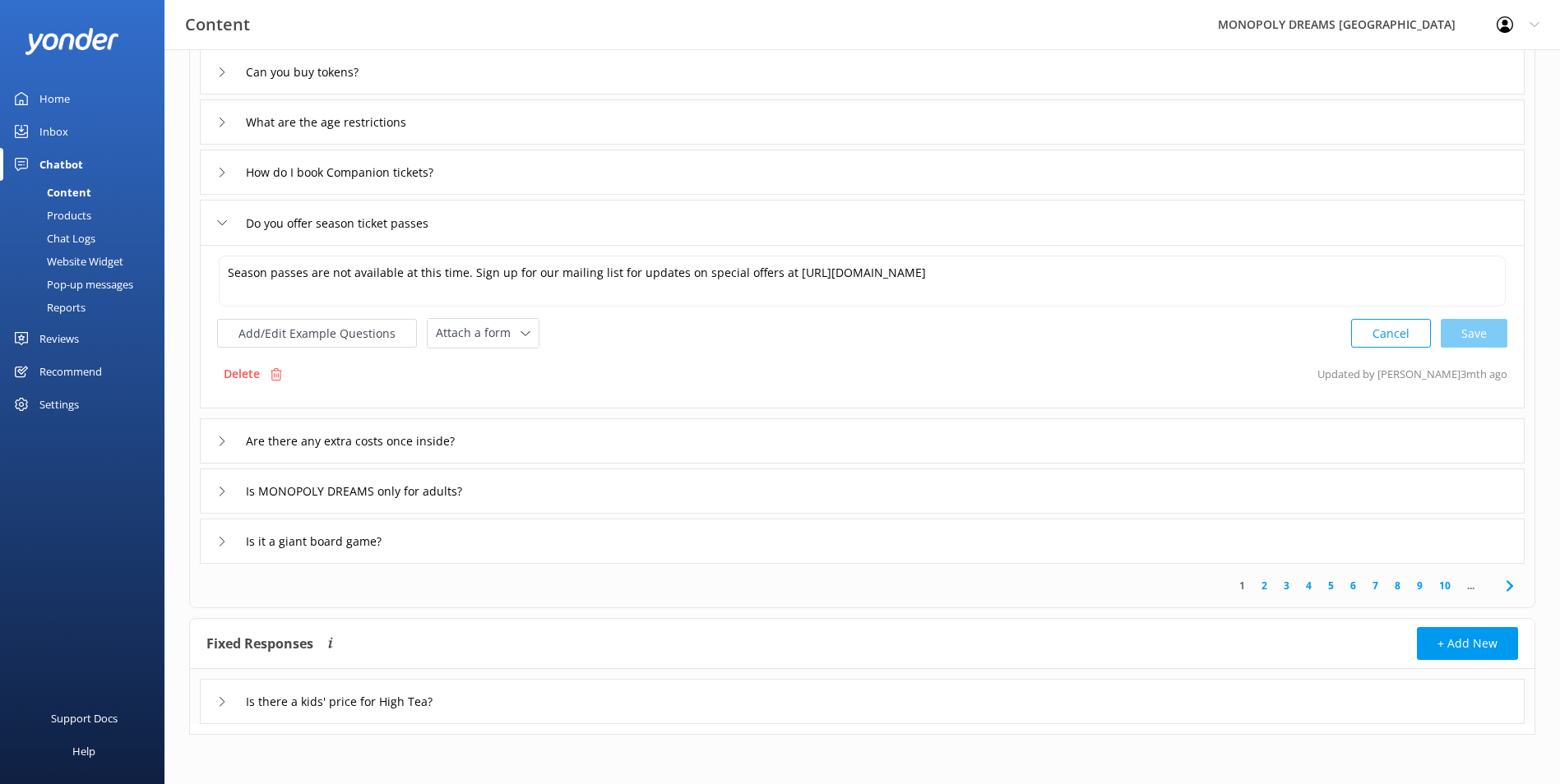
click at [603, 447] on div "Are there any extra costs once inside?" at bounding box center [862, 441] width 1325 height 45
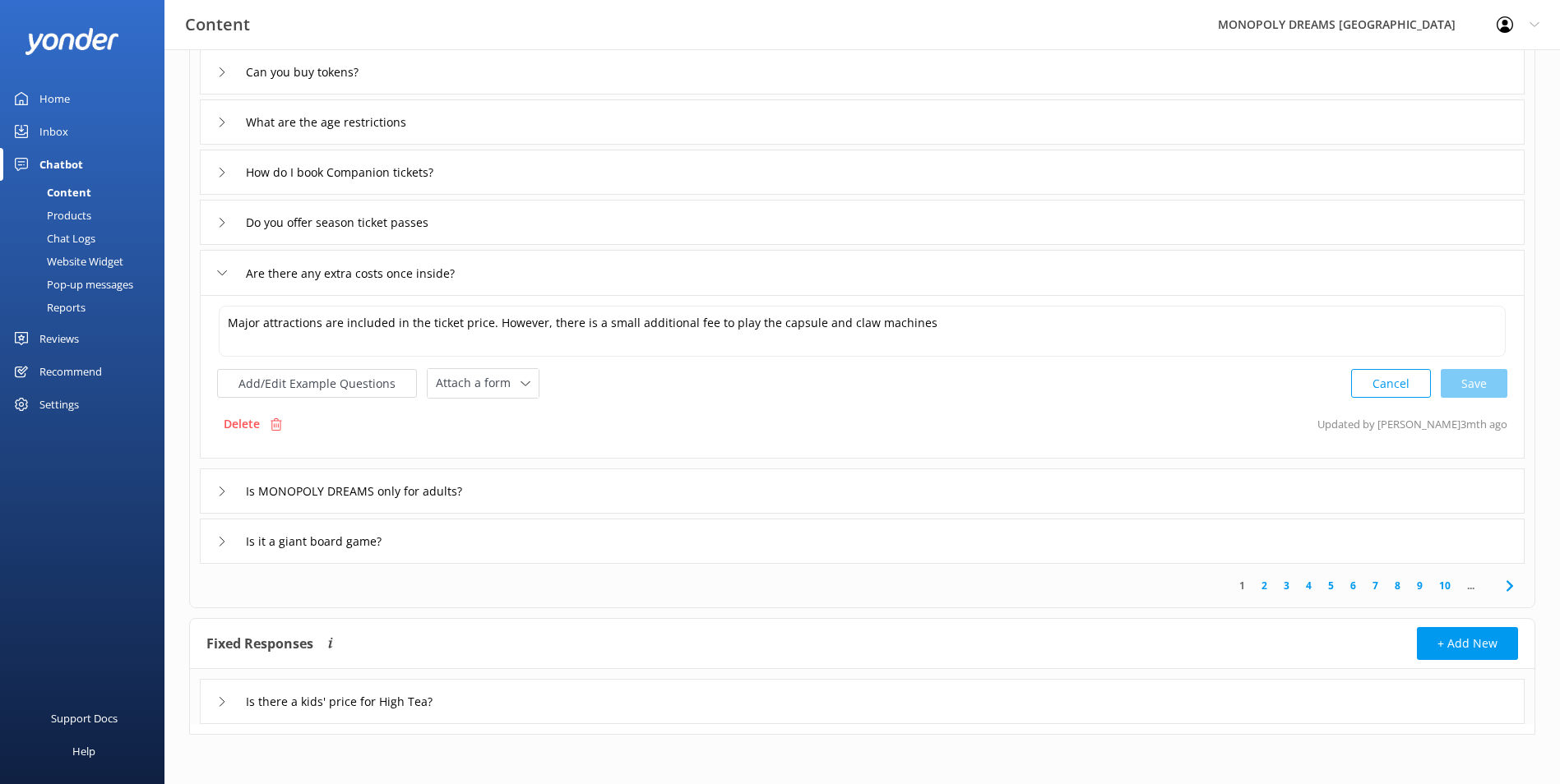
click at [685, 493] on div "Is MONOPOLY DREAMS only for adults?" at bounding box center [862, 491] width 1325 height 45
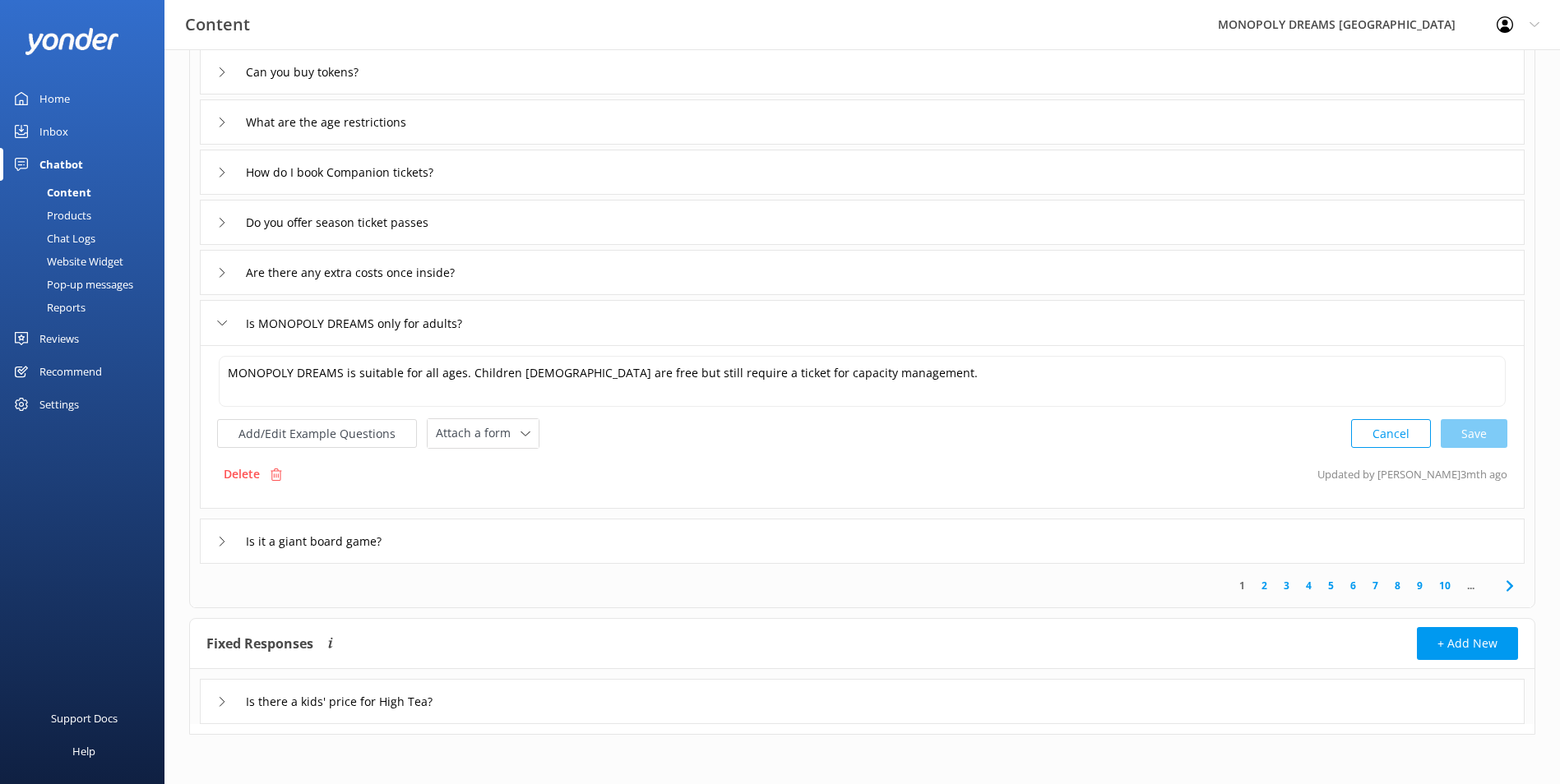
click at [568, 537] on div "Is it a giant board game?" at bounding box center [862, 541] width 1325 height 45
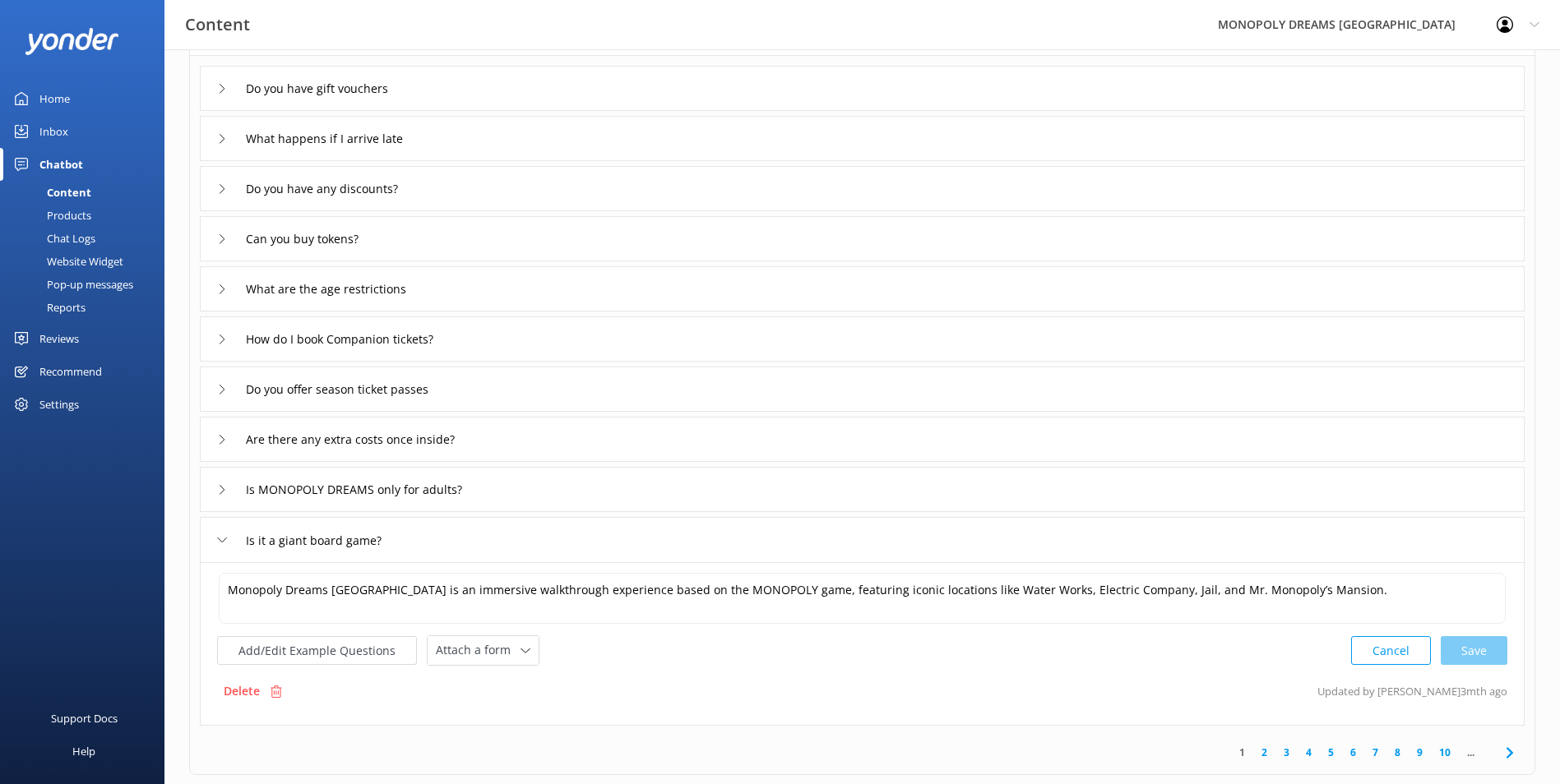
scroll to position [247, 0]
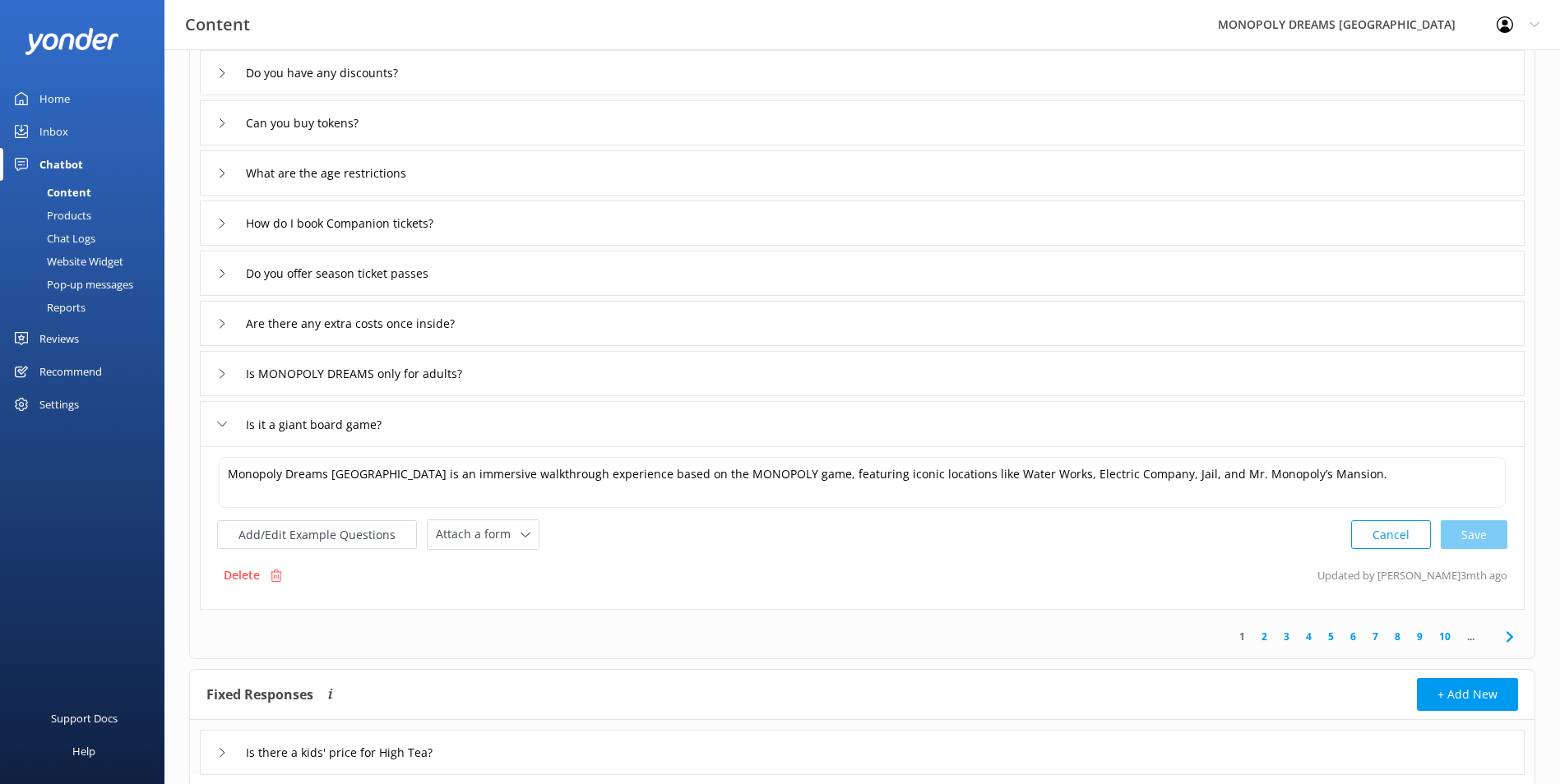
click at [1266, 638] on link "2" at bounding box center [1264, 637] width 22 height 15
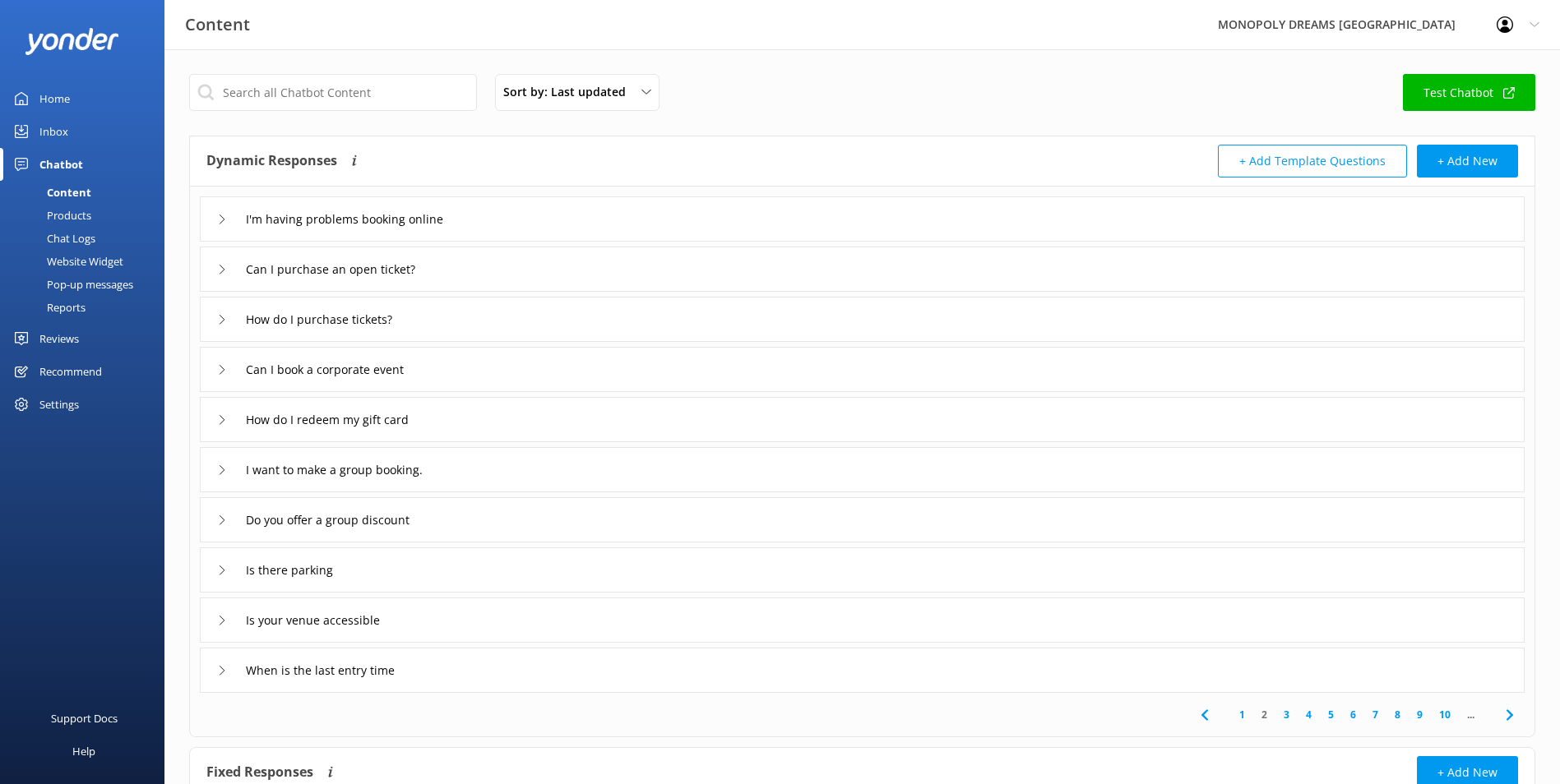
click at [499, 220] on div "I'm having problems booking online" at bounding box center [862, 219] width 1325 height 45
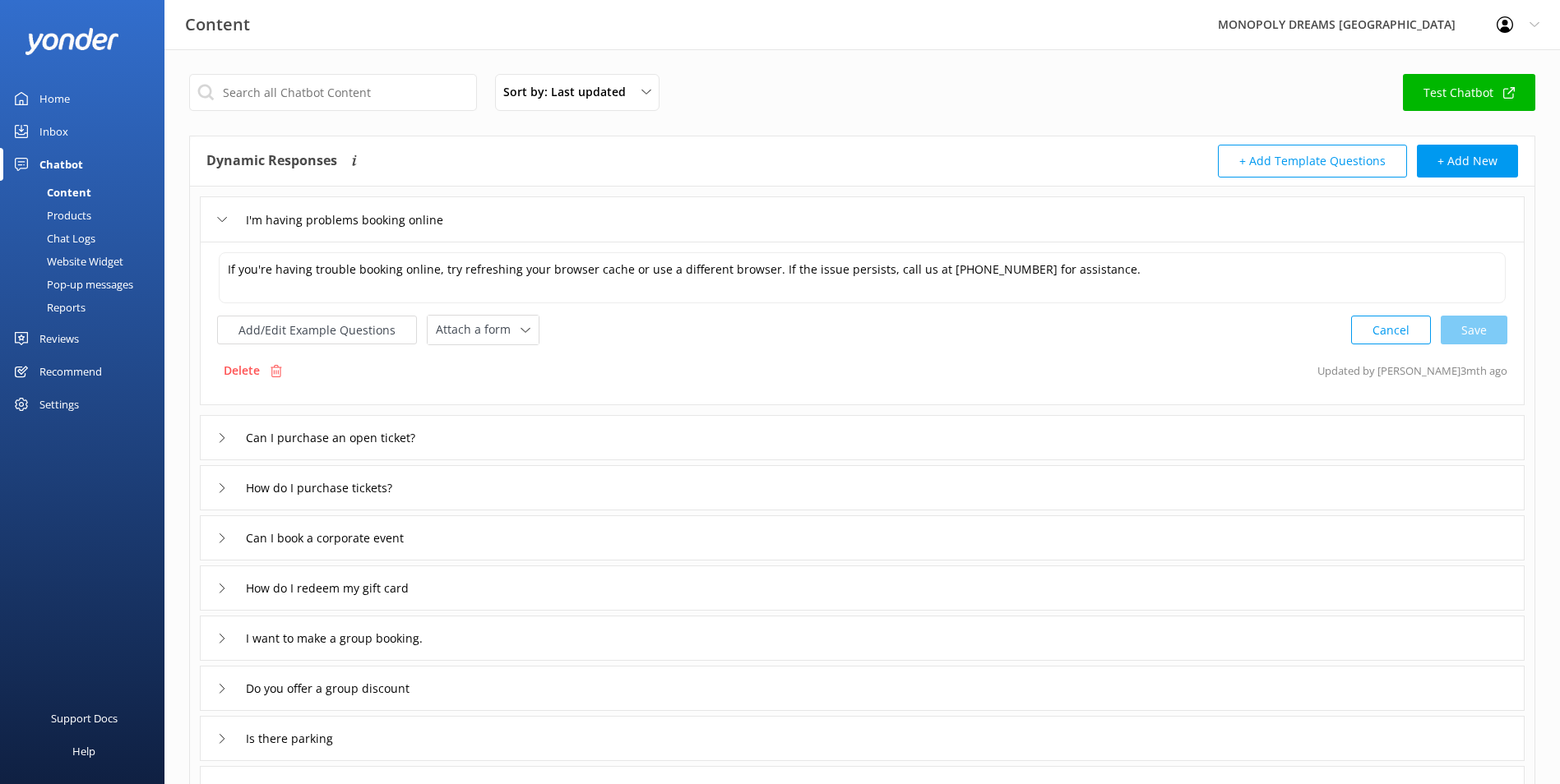
click at [727, 435] on div "Can I purchase an open ticket?" at bounding box center [862, 437] width 1325 height 45
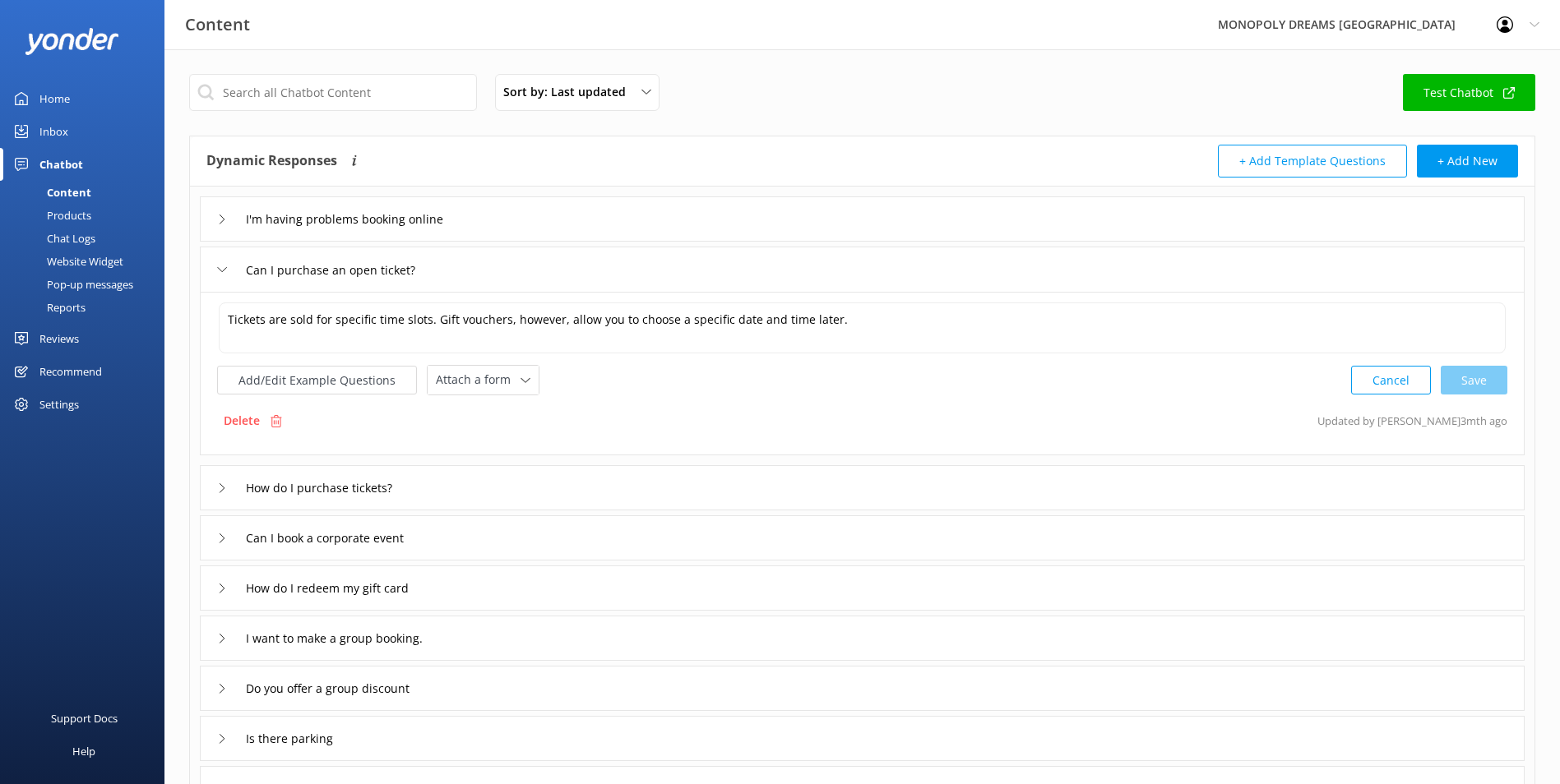
scroll to position [82, 0]
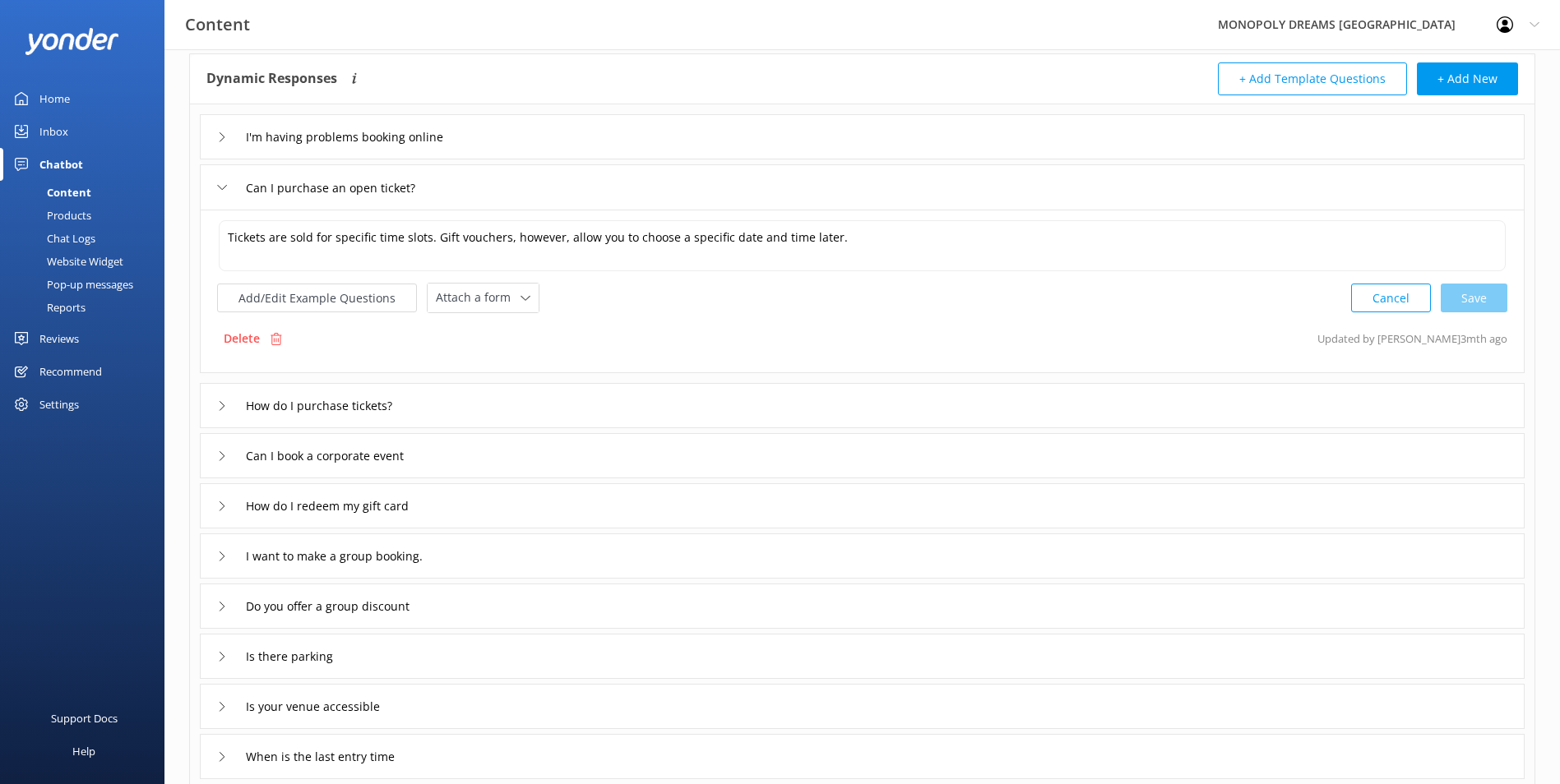
click at [707, 414] on div "How do I purchase tickets?" at bounding box center [862, 405] width 1325 height 45
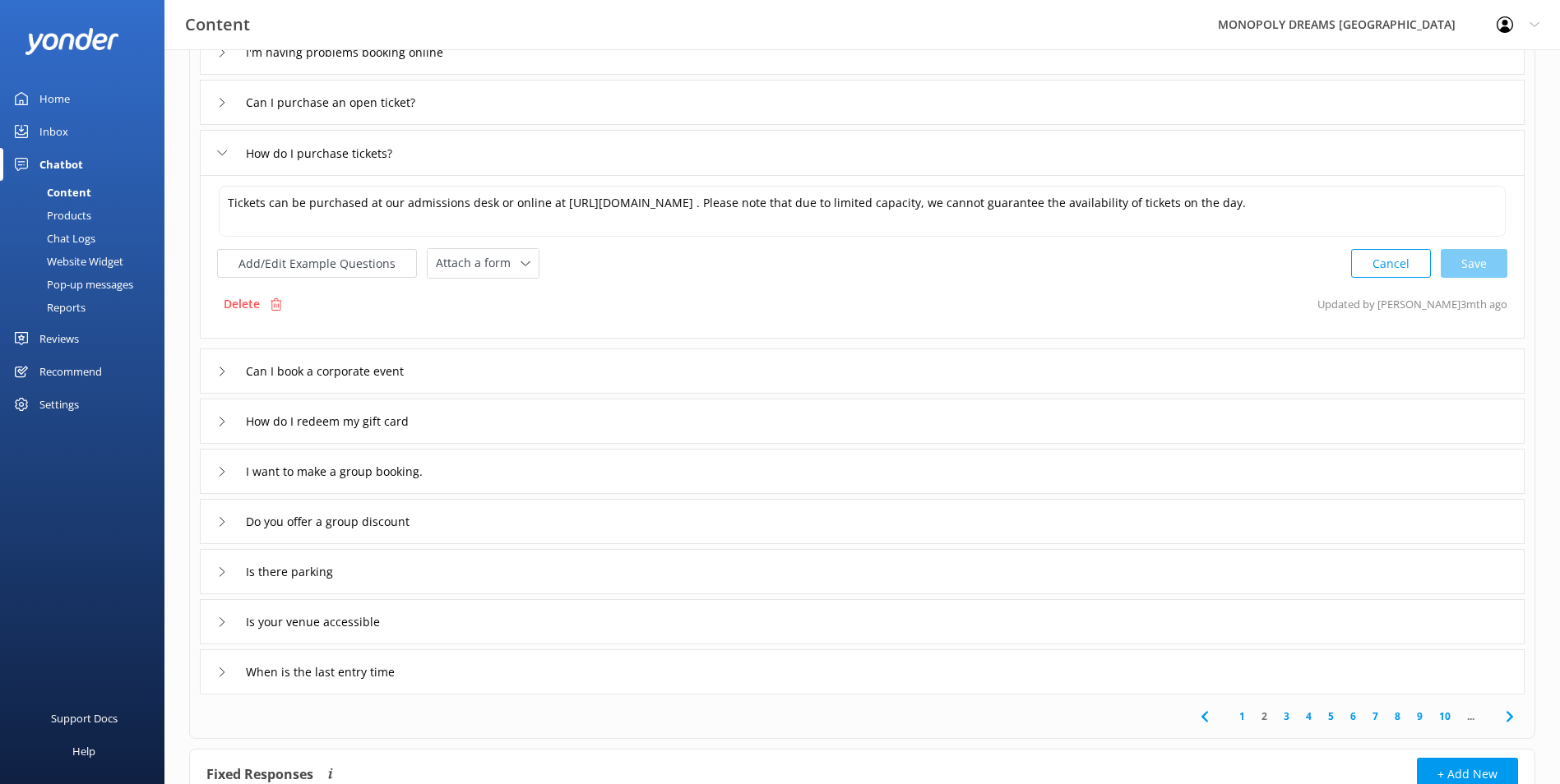
scroll to position [247, 0]
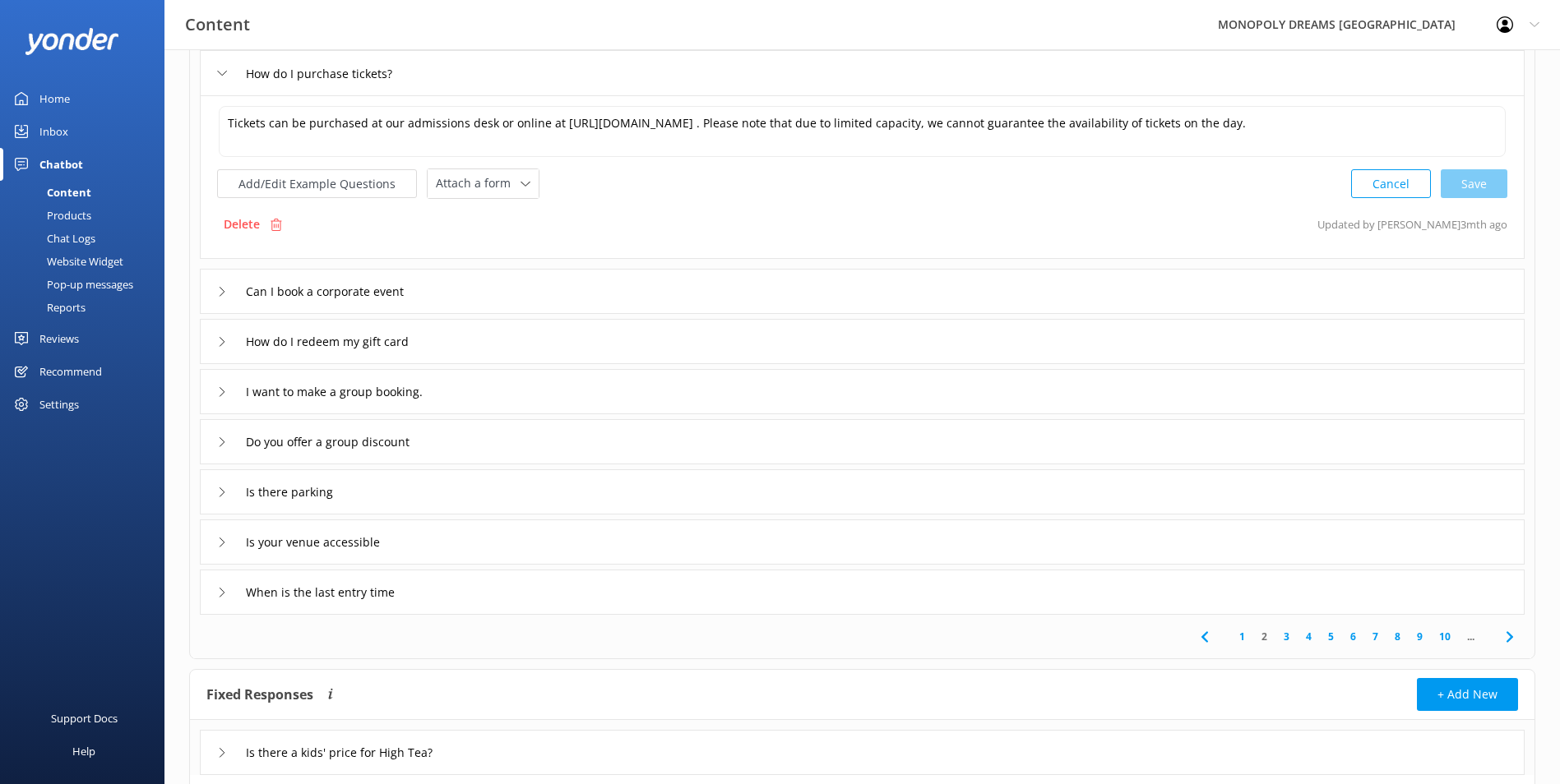
click at [592, 282] on div "Can I book a corporate event" at bounding box center [862, 291] width 1325 height 45
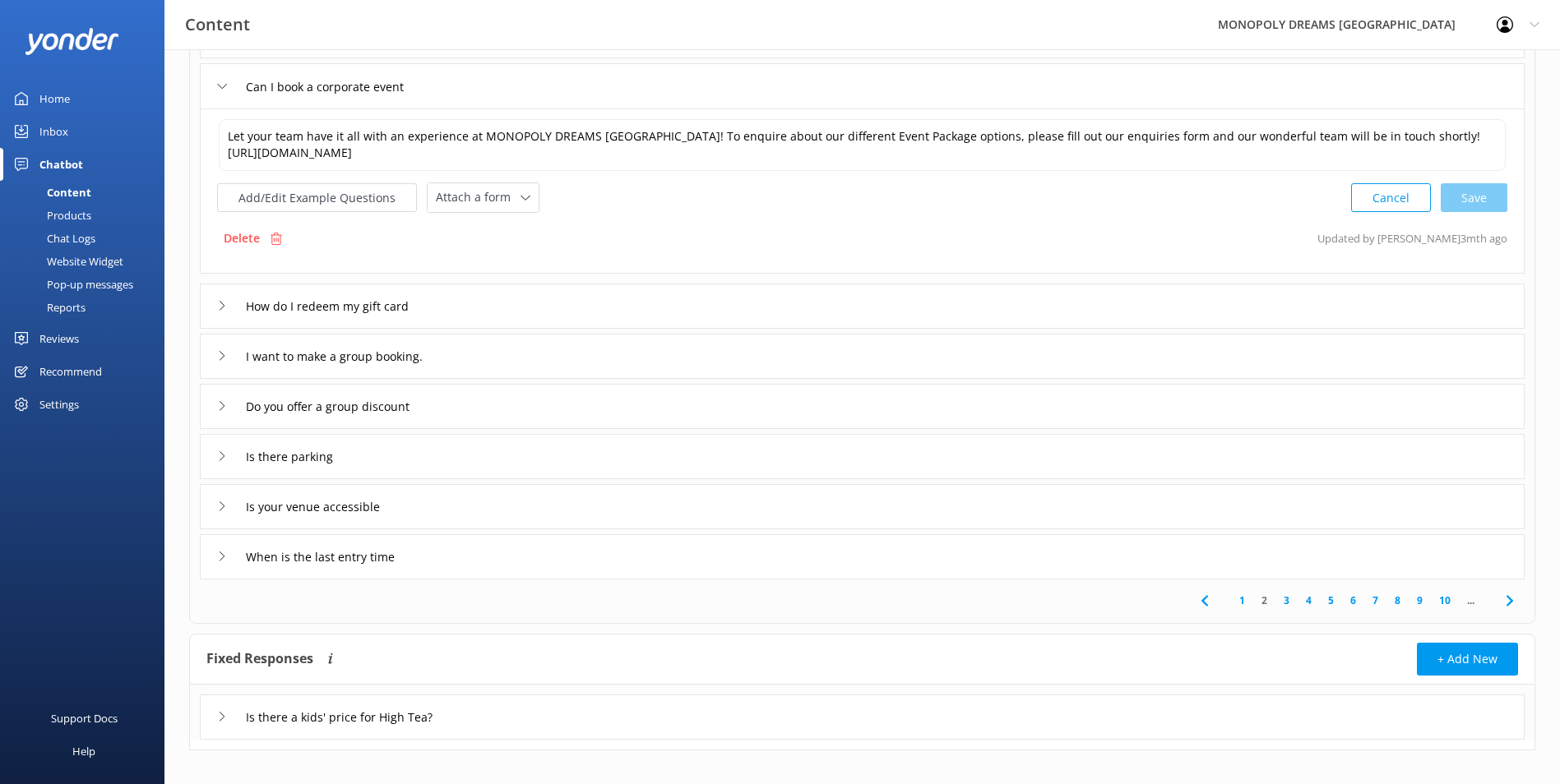
scroll to position [299, 0]
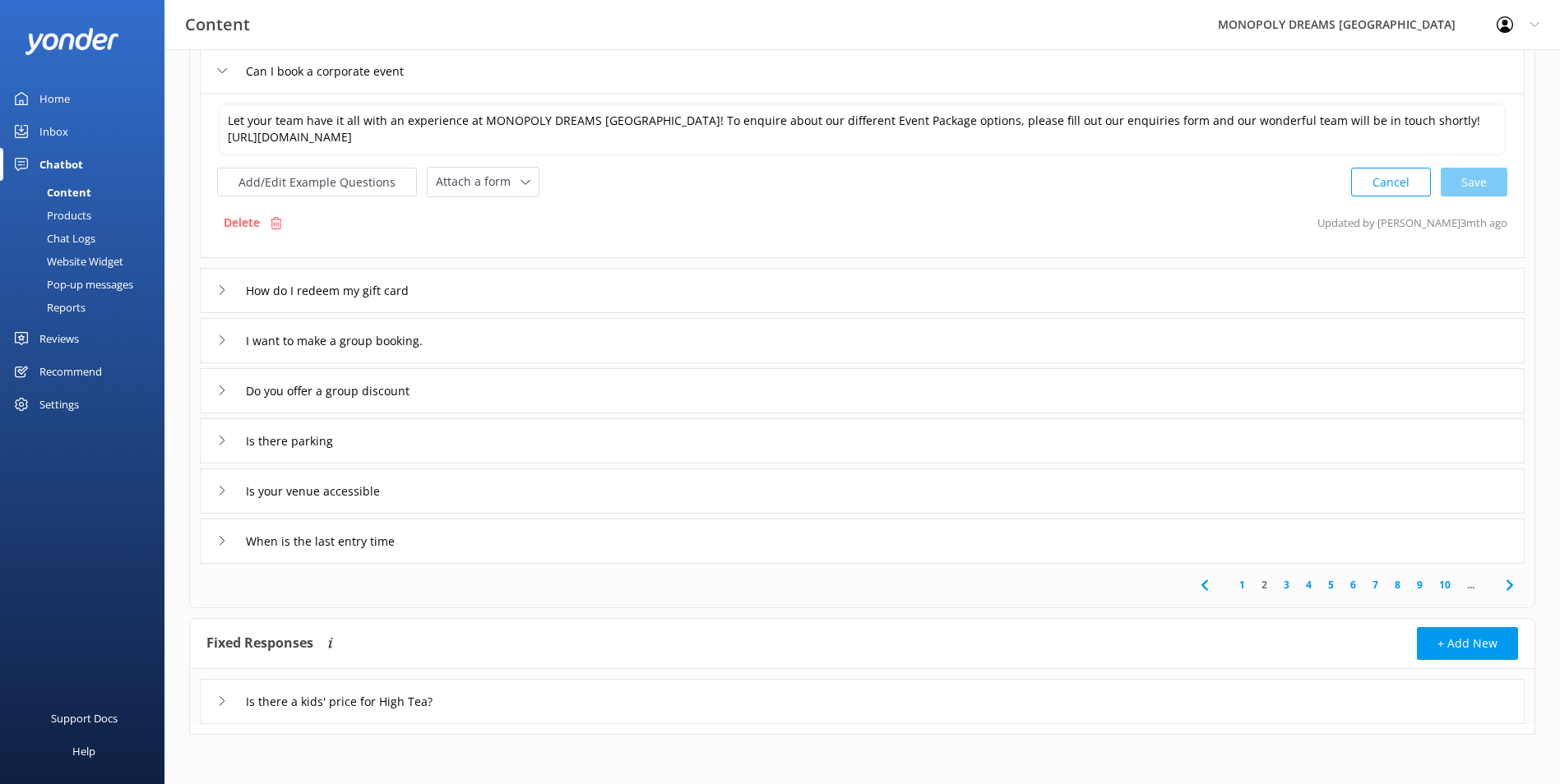
click at [563, 286] on div "How do I redeem my gift card" at bounding box center [862, 290] width 1325 height 45
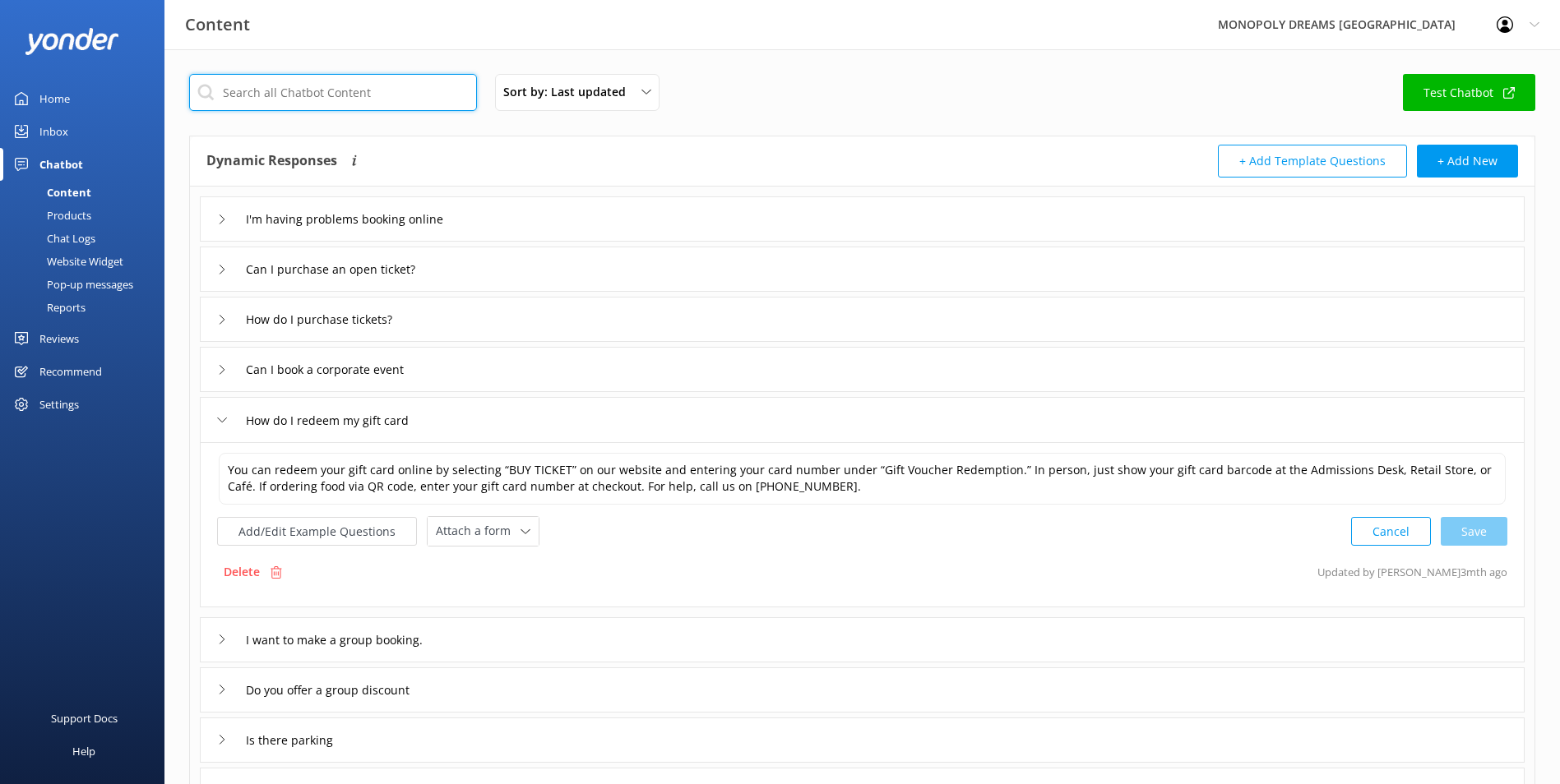
click at [364, 92] on input "text" at bounding box center [332, 92] width 287 height 37
type input "discount"
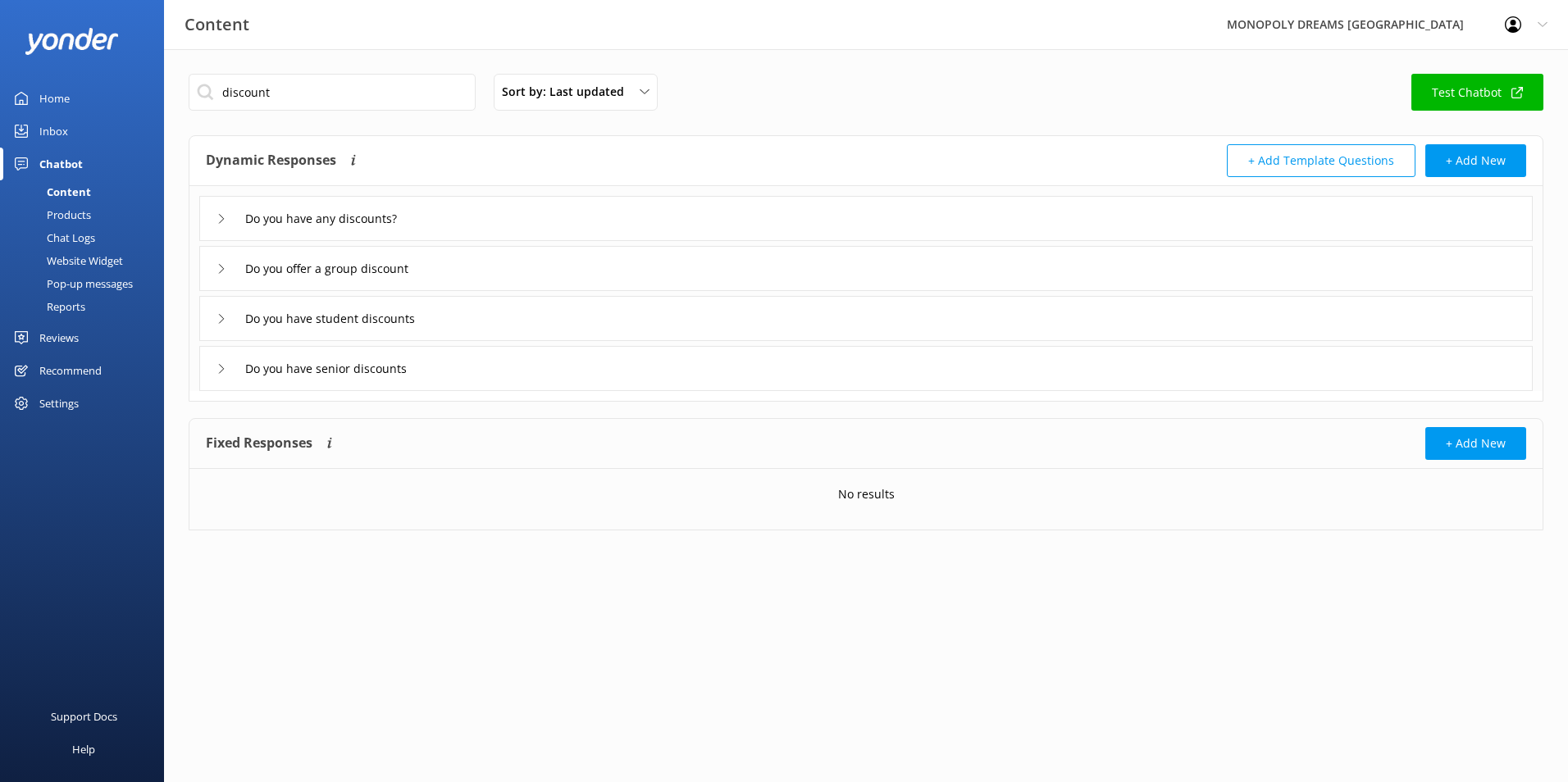
click at [501, 210] on div "Do you have any discounts?" at bounding box center [866, 218] width 1334 height 45
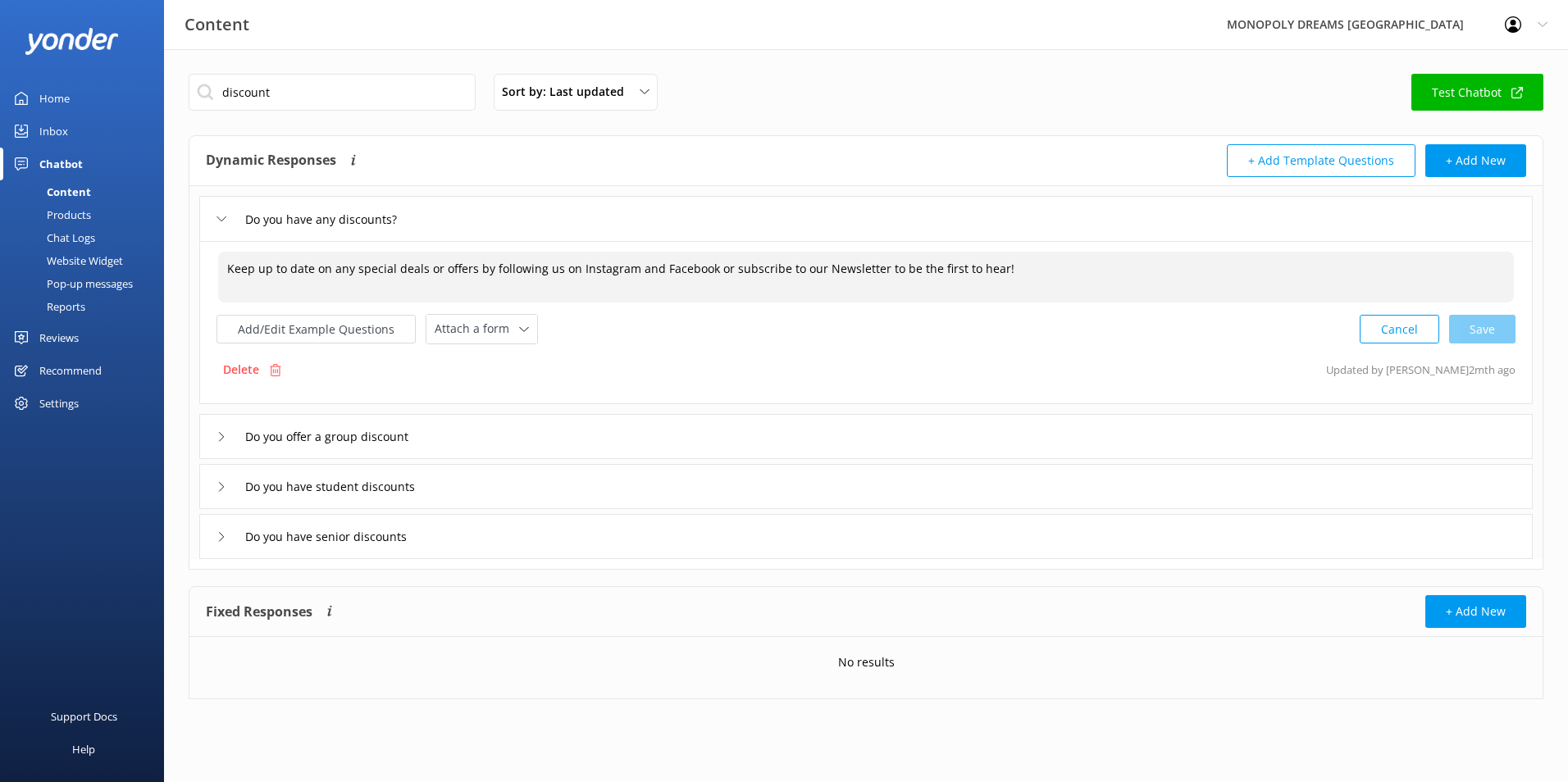
click at [226, 268] on textarea "Keep up to date on any special deals or offers by following us on Instagram and…" at bounding box center [866, 277] width 1296 height 51
click at [317, 271] on textarea "The Spring Saver Keep up to date on any special deals or offers by following us…" at bounding box center [866, 277] width 1296 height 51
drag, startPoint x: 526, startPoint y: 269, endPoint x: 383, endPoint y: 267, distance: 143.0
click at [383, 267] on textarea "The Spring Saver Promotion is live until [DATE]! 20% off General Admission tick…" at bounding box center [866, 277] width 1296 height 52
click at [526, 265] on textarea "The Spring Saver Promotion is live! 20% off General Admission tickets for guest…" at bounding box center [866, 277] width 1296 height 52
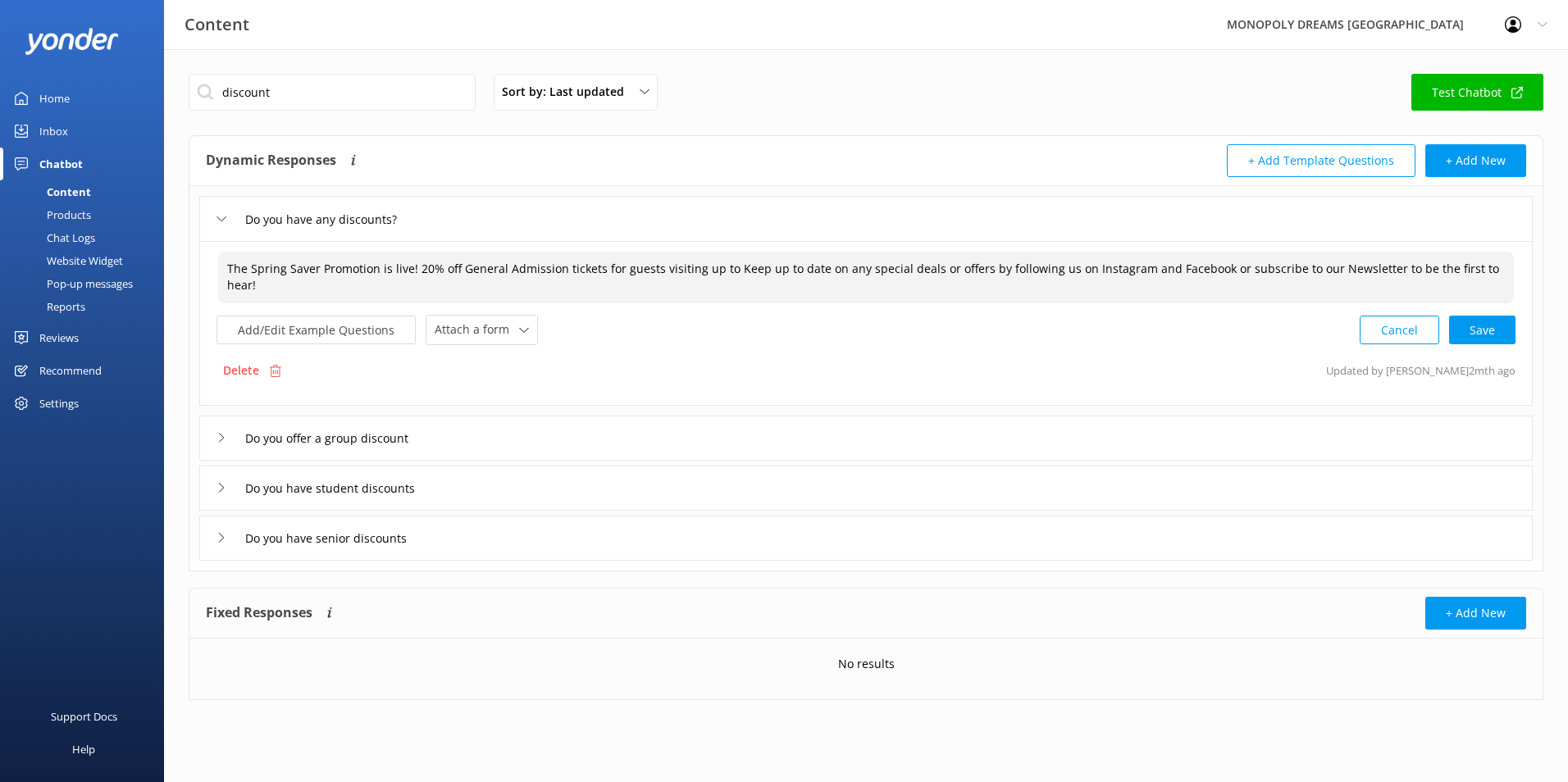
click at [474, 262] on textarea "The Spring Saver Promotion is live! 20% off General Admission tickets for guest…" at bounding box center [866, 277] width 1296 height 52
click at [711, 266] on textarea "The Spring Saver Promotion is live! 20% off General Admission tickets for guest…" at bounding box center [866, 277] width 1296 height 52
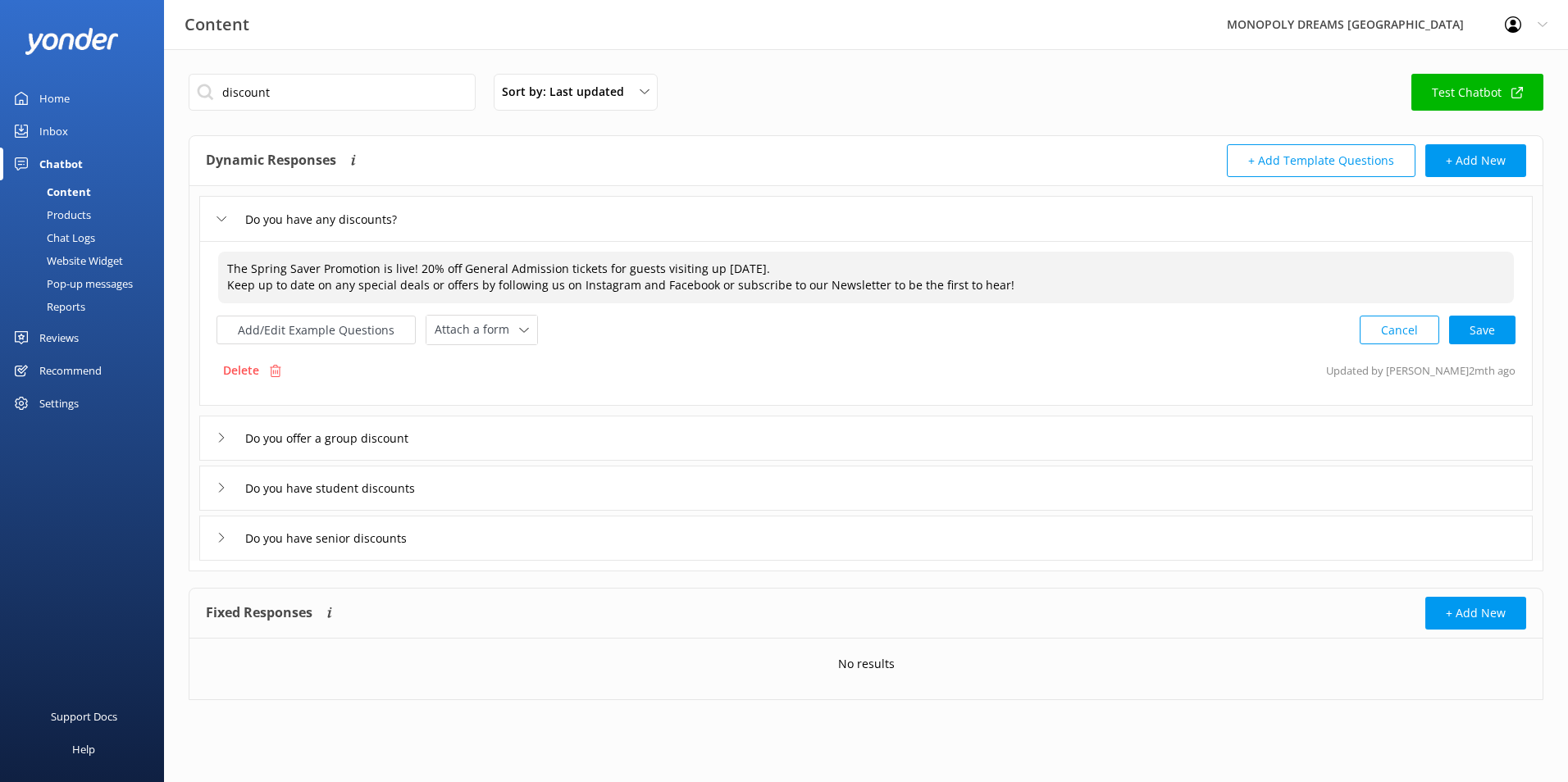
click at [851, 288] on textarea "The Spring Saver Promotion is live! 20% off General Admission tickets for guest…" at bounding box center [866, 277] width 1296 height 52
click at [1491, 341] on div "Cancel Loading.." at bounding box center [1438, 329] width 155 height 30
type textarea "The Spring Saver Promotion is live! 20% off General Admission tickets for guest…"
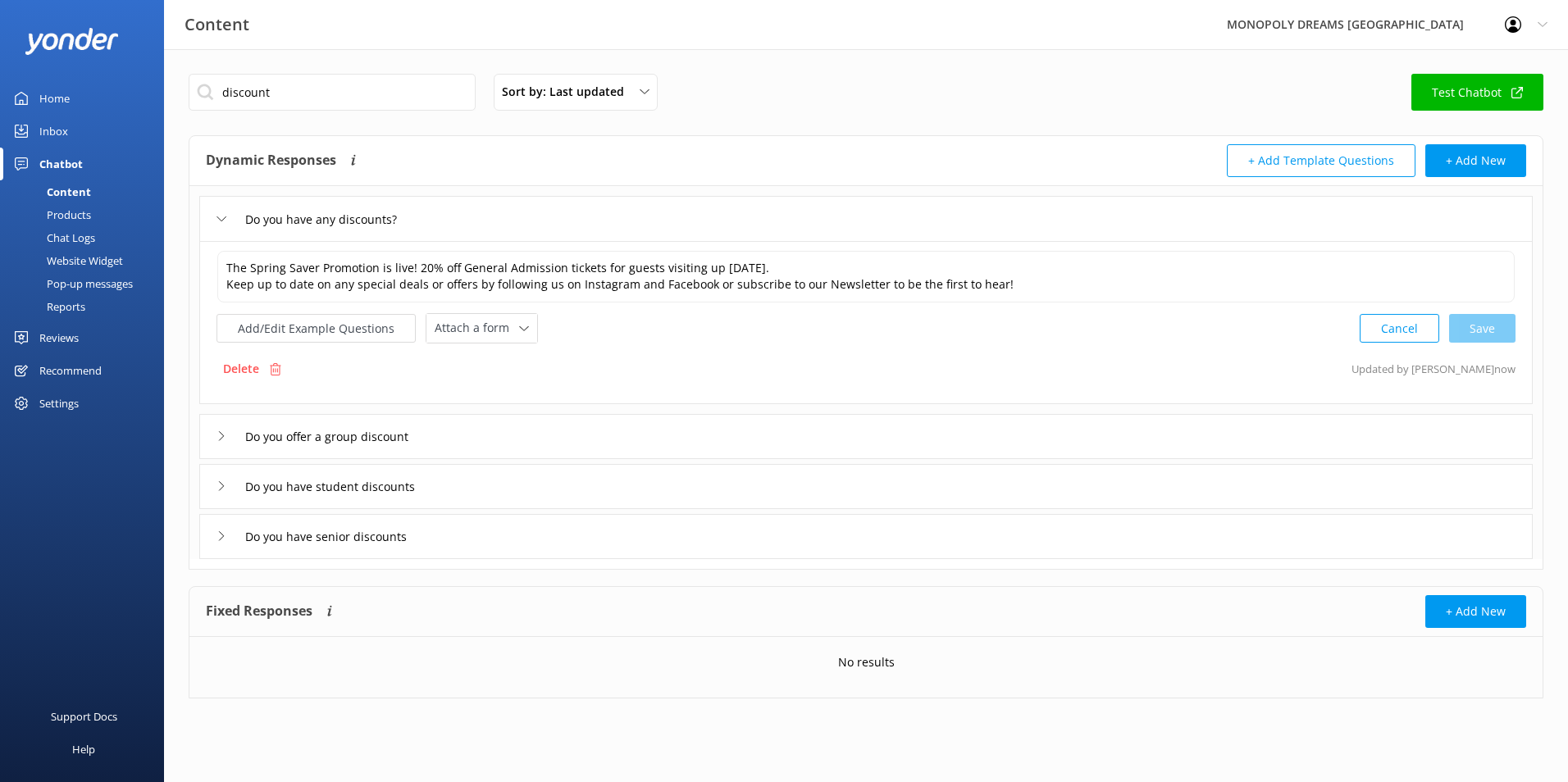
click at [593, 435] on div "Do you offer a group discount" at bounding box center [866, 436] width 1334 height 45
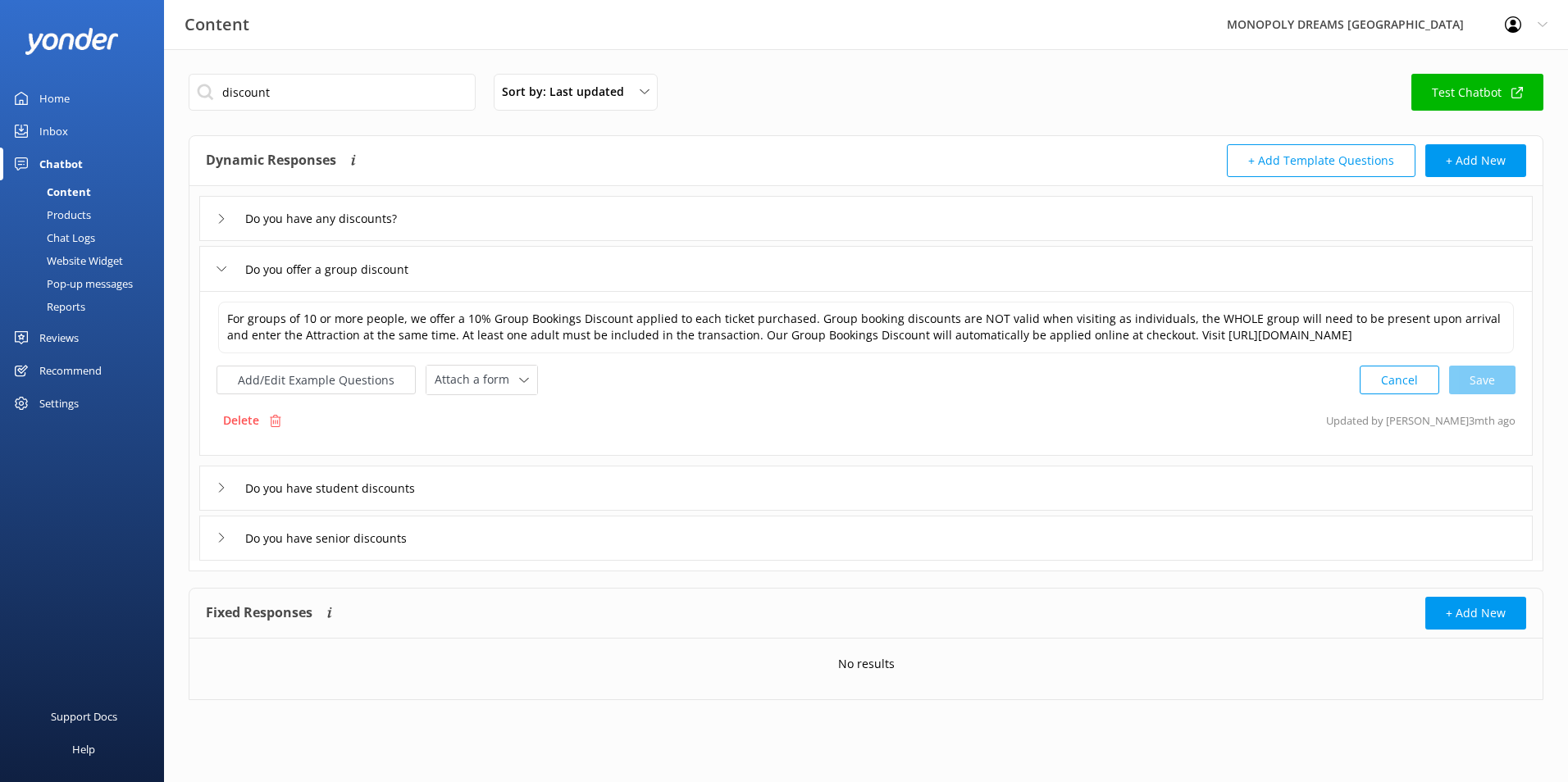
click at [794, 495] on div "Do you have student discounts" at bounding box center [866, 488] width 1334 height 45
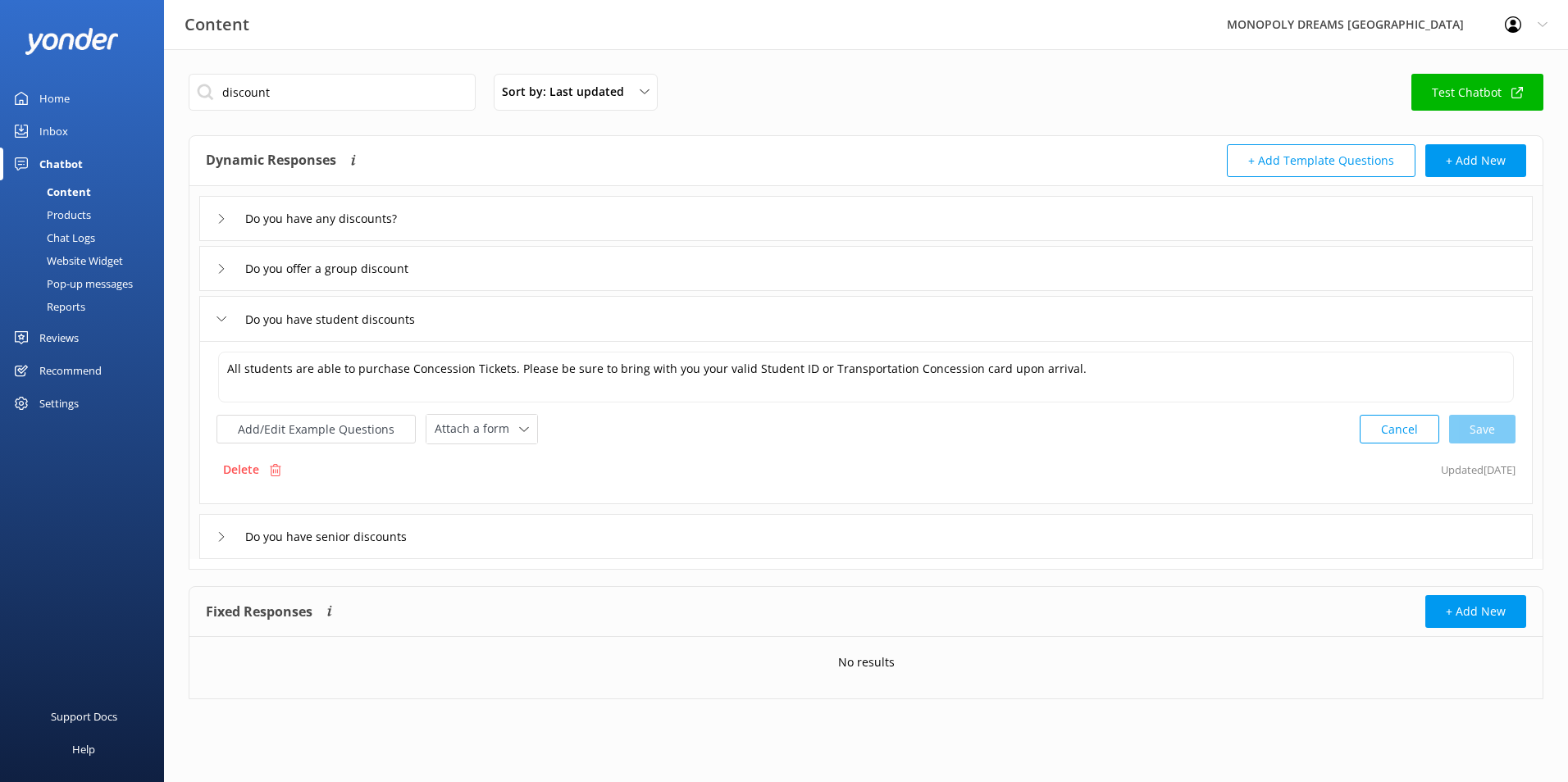
click at [799, 527] on div "Do you have senior discounts" at bounding box center [866, 536] width 1334 height 45
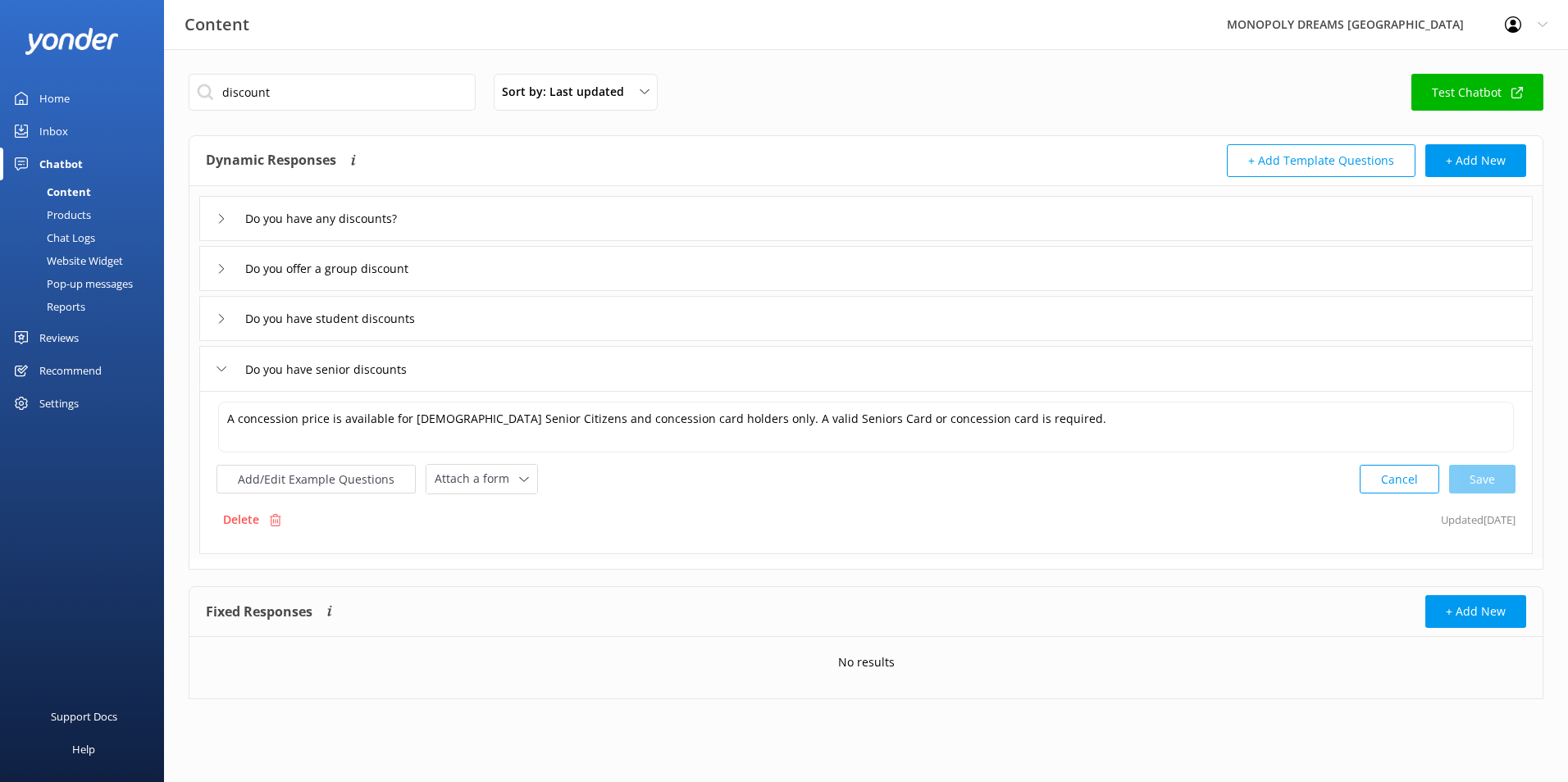
click at [613, 232] on div "Do you have any discounts?" at bounding box center [866, 218] width 1334 height 45
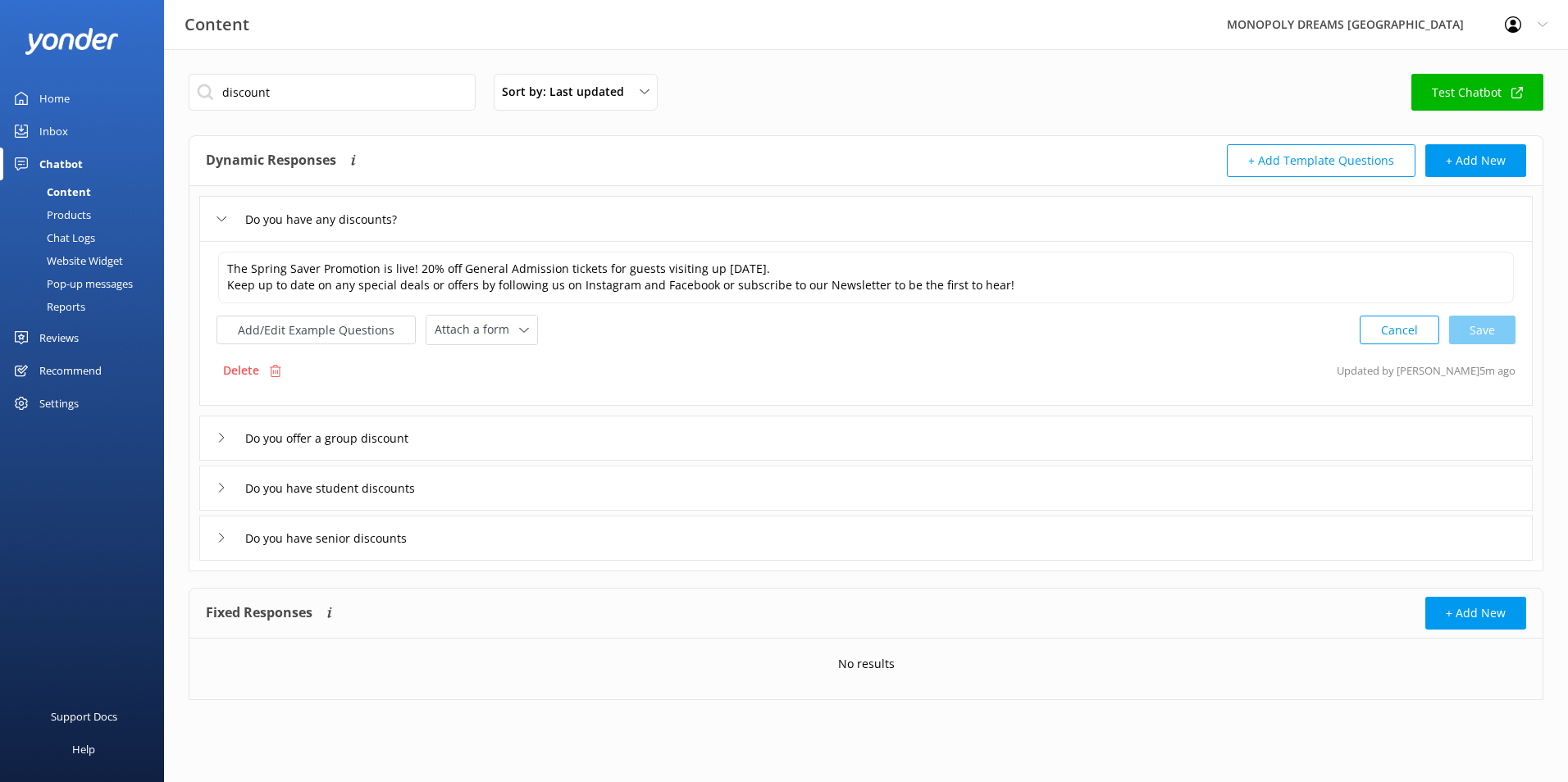
click at [514, 444] on div "Do you offer a group discount" at bounding box center [866, 438] width 1334 height 45
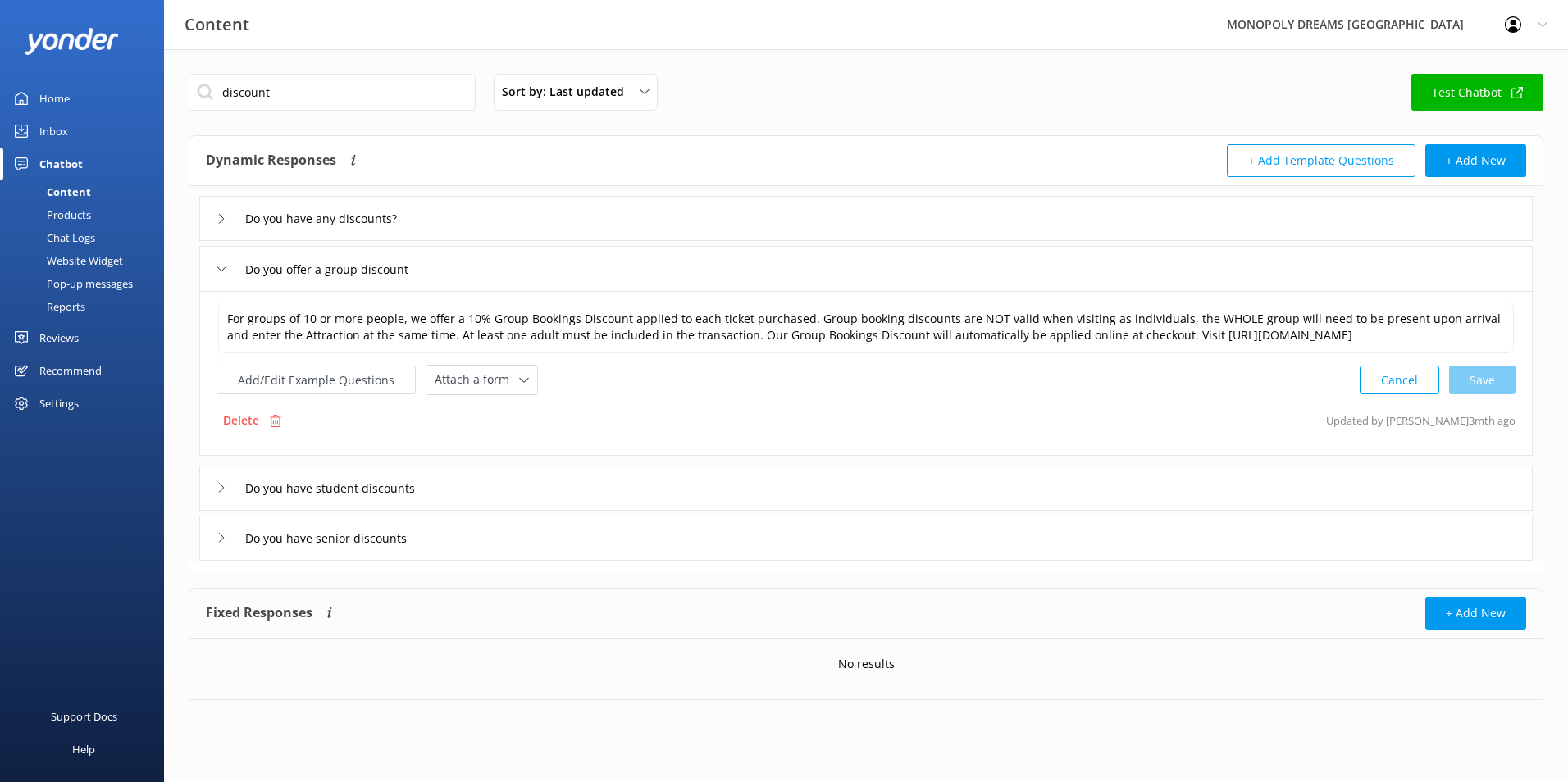
click at [468, 490] on div "Do you have student discounts" at bounding box center [866, 488] width 1334 height 45
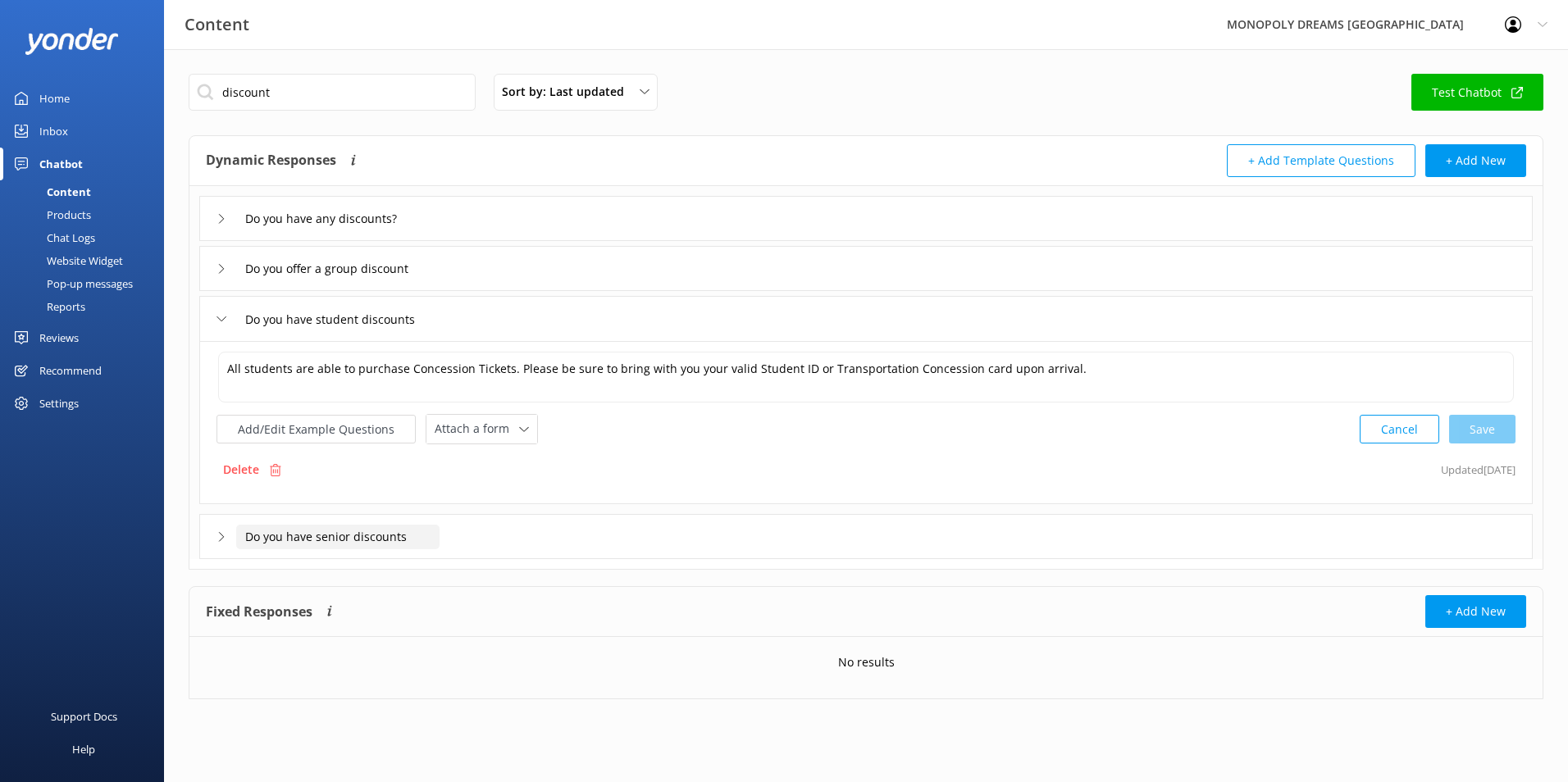
click at [432, 539] on input "Do you have senior discounts" at bounding box center [337, 537] width 204 height 25
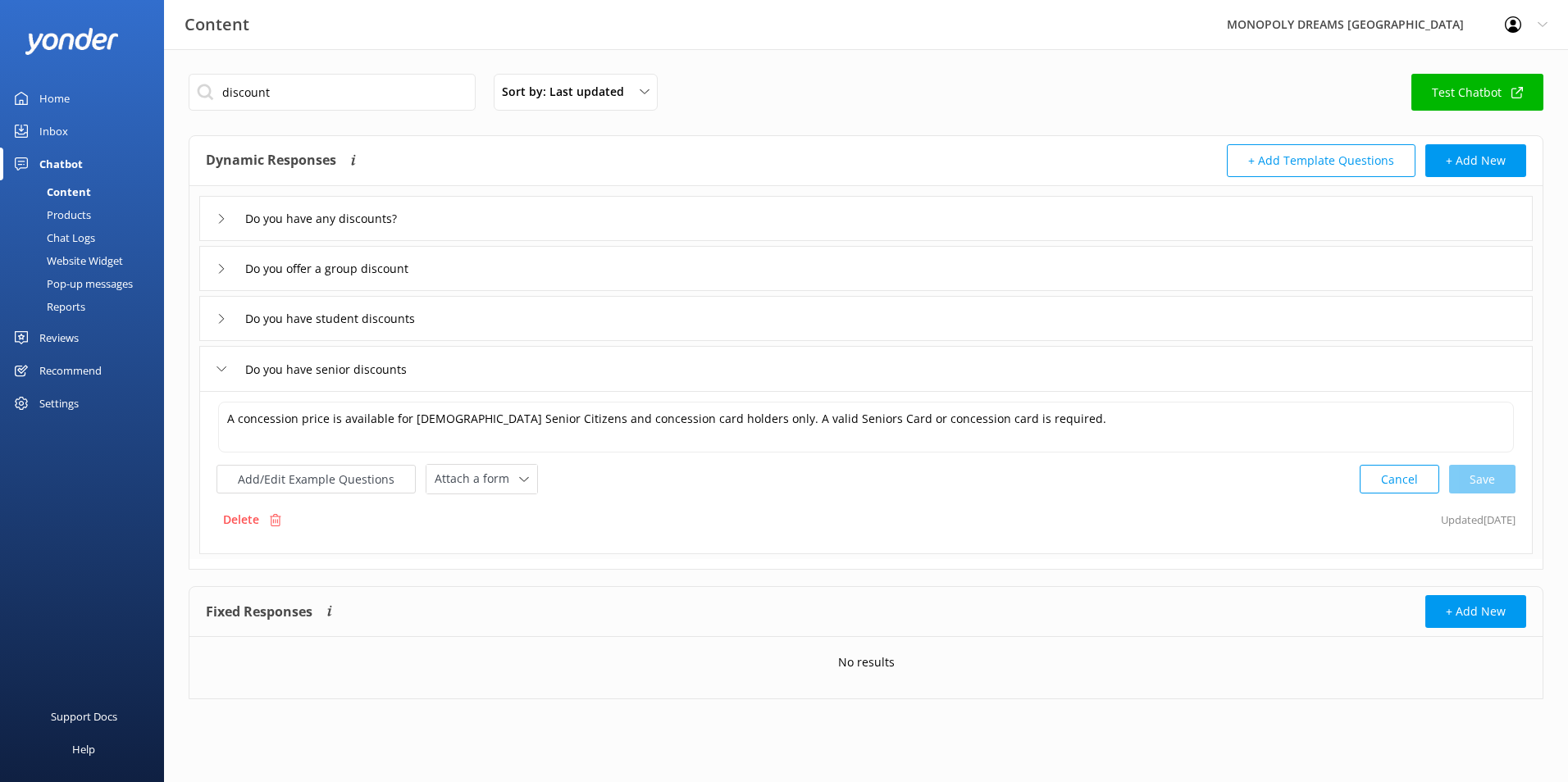
click at [759, 510] on div "Delete Updated [DATE]" at bounding box center [866, 520] width 1299 height 31
drag, startPoint x: 314, startPoint y: 91, endPoint x: 70, endPoint y: 59, distance: 246.1
click at [70, 59] on div "Content MONOPOLY DREAMS [GEOGRAPHIC_DATA] Profile Settings Logout Home Inbox Ch…" at bounding box center [784, 398] width 1568 height 699
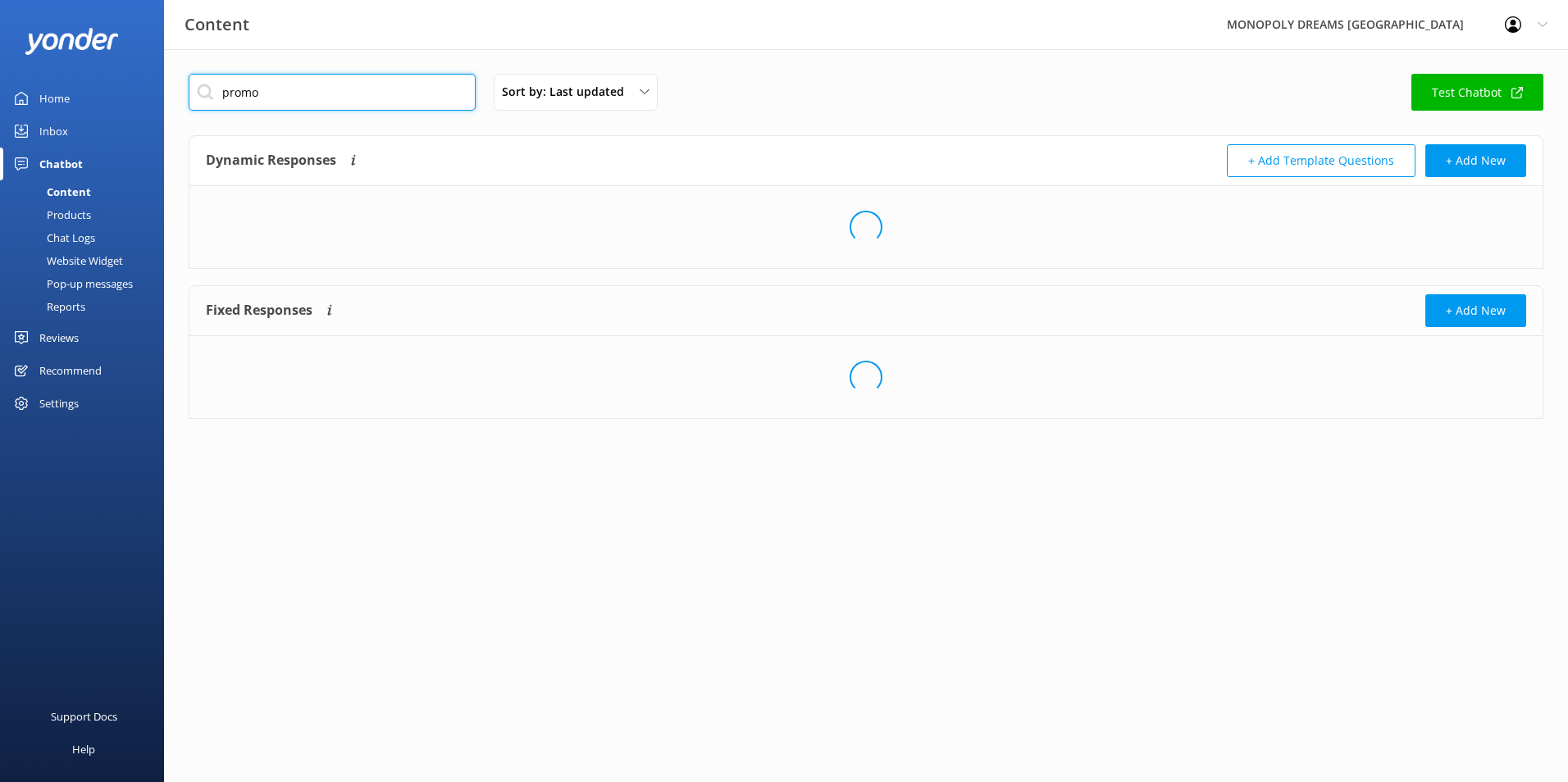
type input "promo"
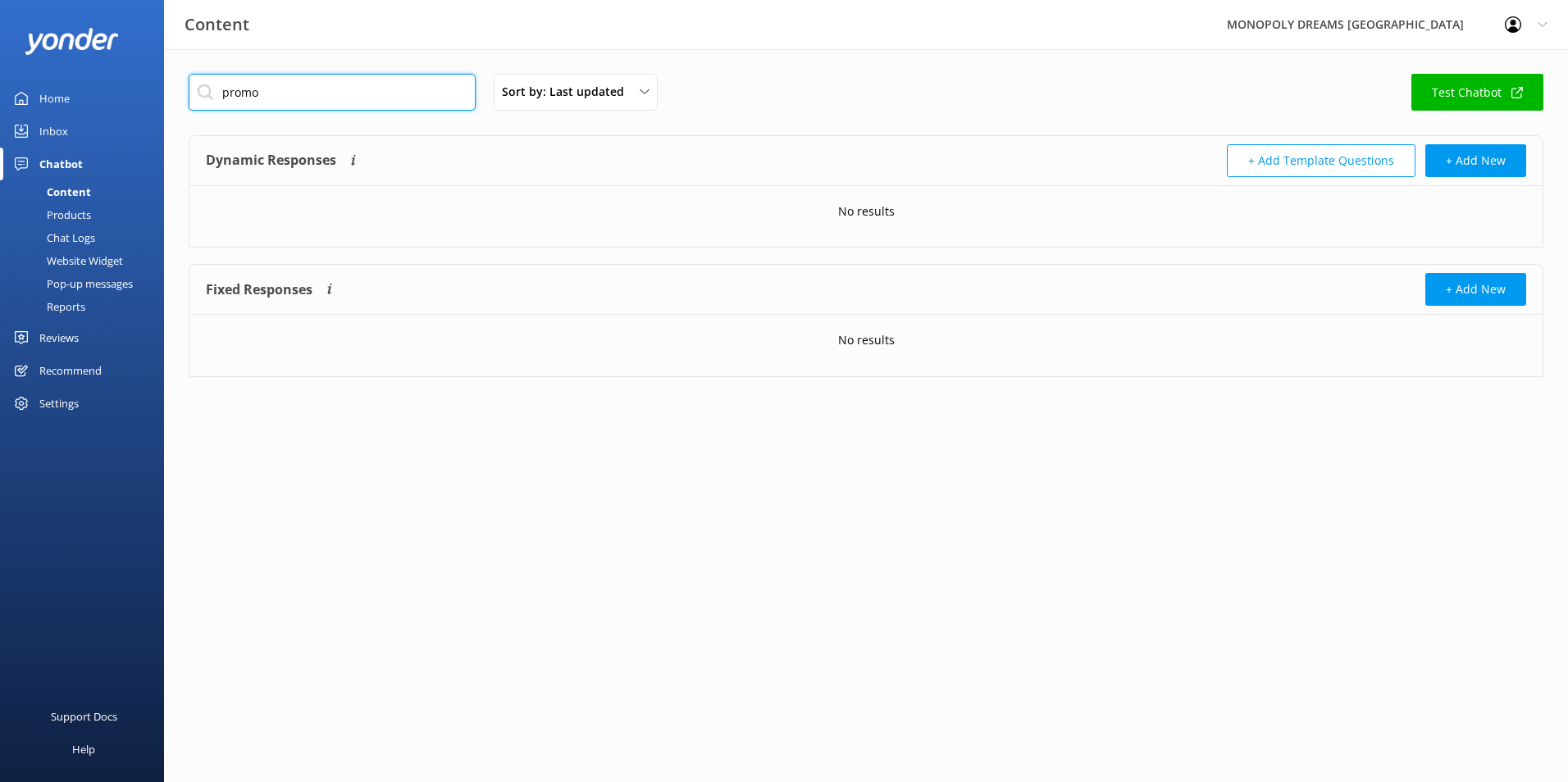
drag, startPoint x: 278, startPoint y: 90, endPoint x: 30, endPoint y: 90, distance: 248.0
click at [30, 90] on div "Content MONOPOLY DREAMS [GEOGRAPHIC_DATA] Profile Settings Logout Home Inbox Ch…" at bounding box center [784, 238] width 1568 height 377
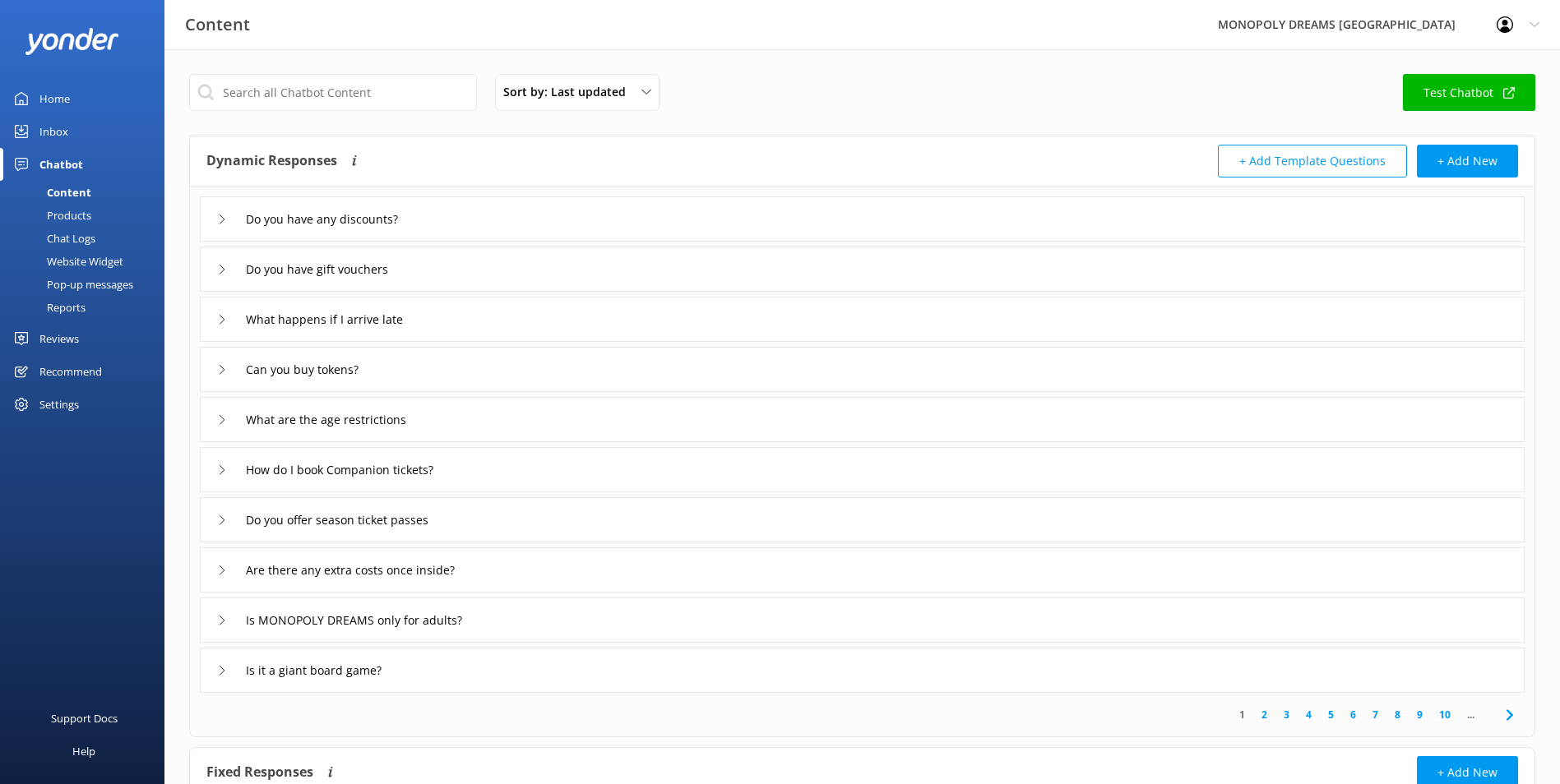
click at [465, 207] on div "Do you have any discounts?" at bounding box center [862, 219] width 1325 height 45
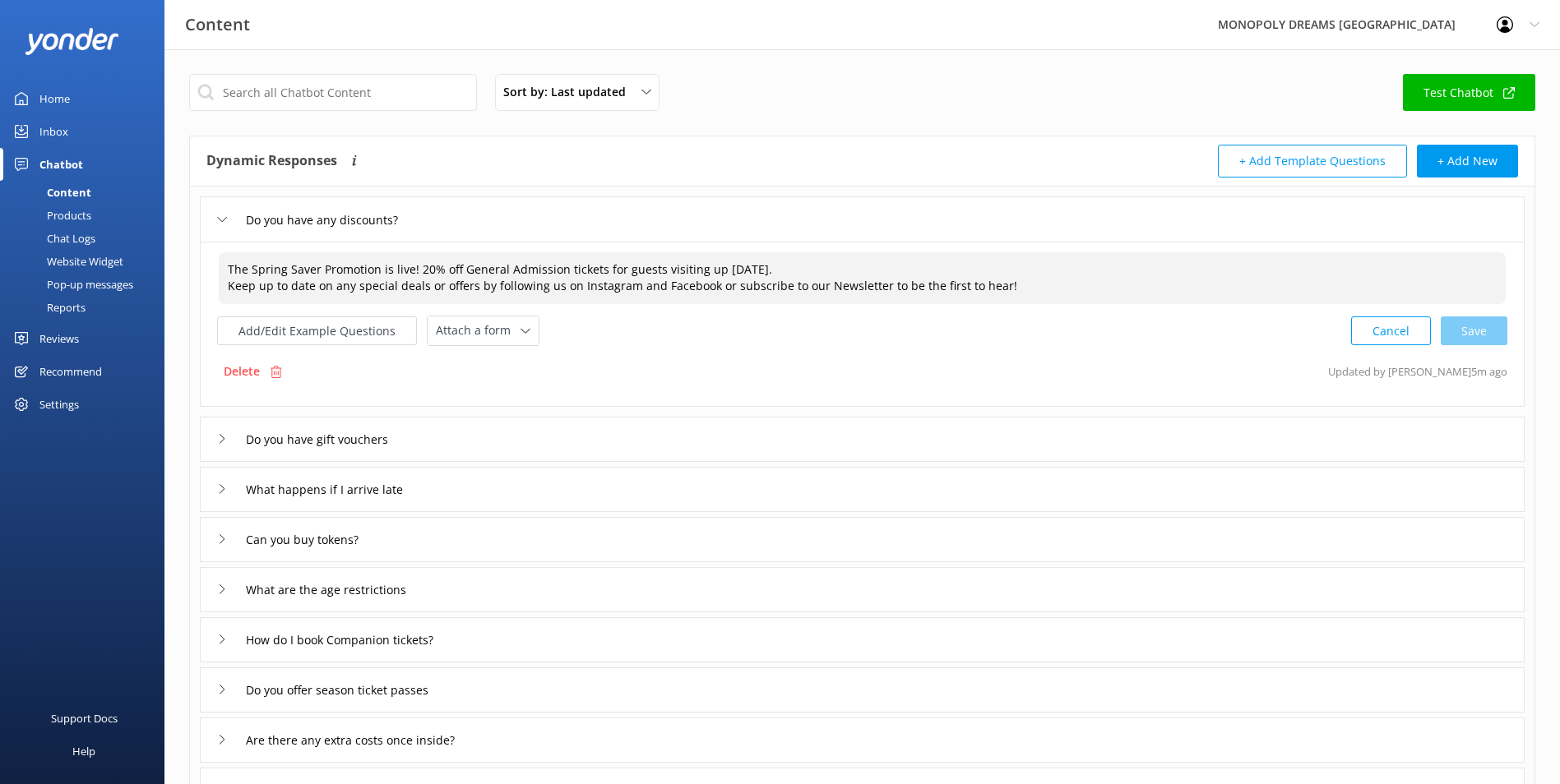
click at [787, 270] on textarea "The Spring Saver Promotion is live! 20% off General Admission tickets for guest…" at bounding box center [862, 278] width 1287 height 52
click at [826, 265] on textarea "The Spring Saver Promotion is live! 20% off General Admission tickets for guest…" at bounding box center [862, 278] width 1287 height 52
click at [835, 274] on textarea "The Spring Saver Promotion is live! 20% off General Admission tickets for guest…" at bounding box center [862, 278] width 1287 height 52
